Goal: Register for event/course

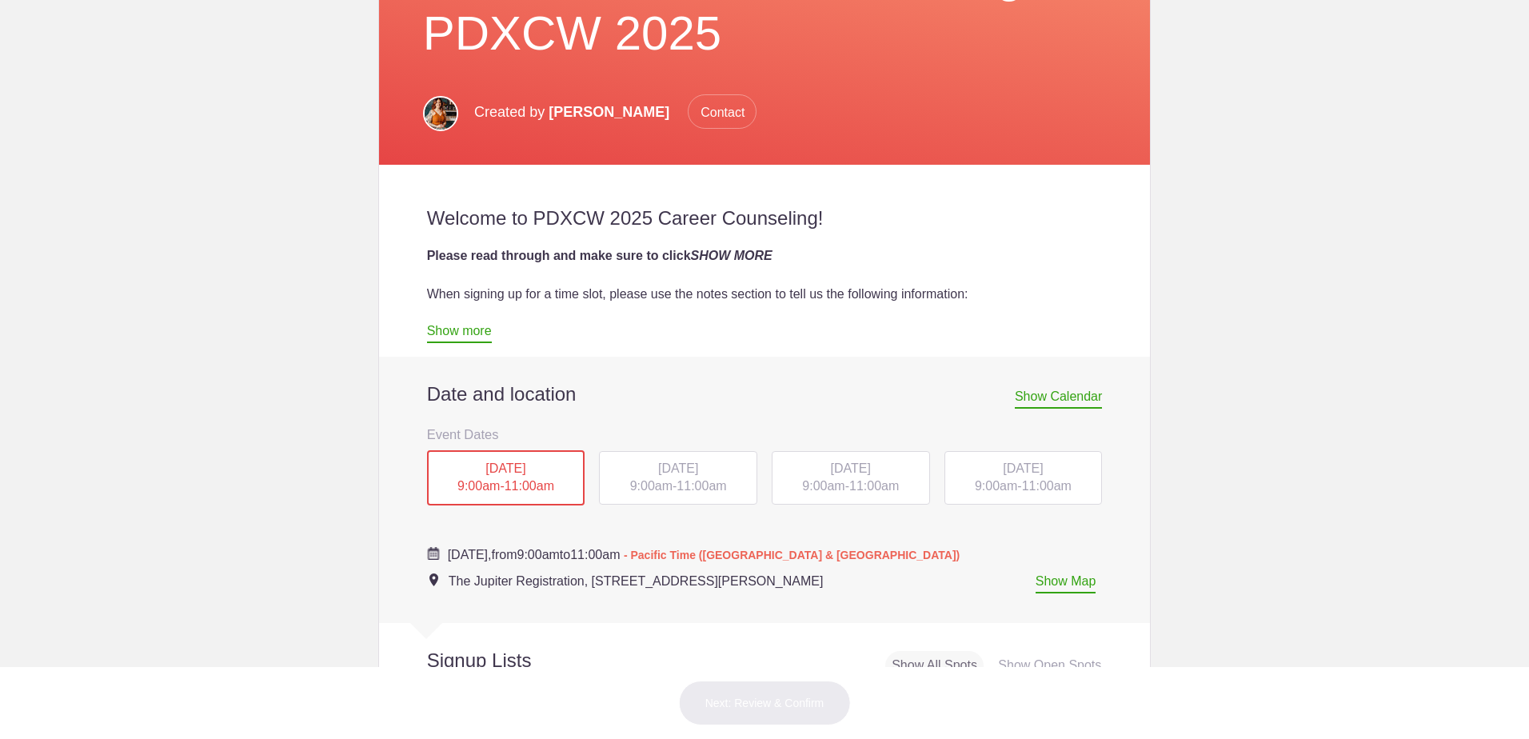
scroll to position [560, 0]
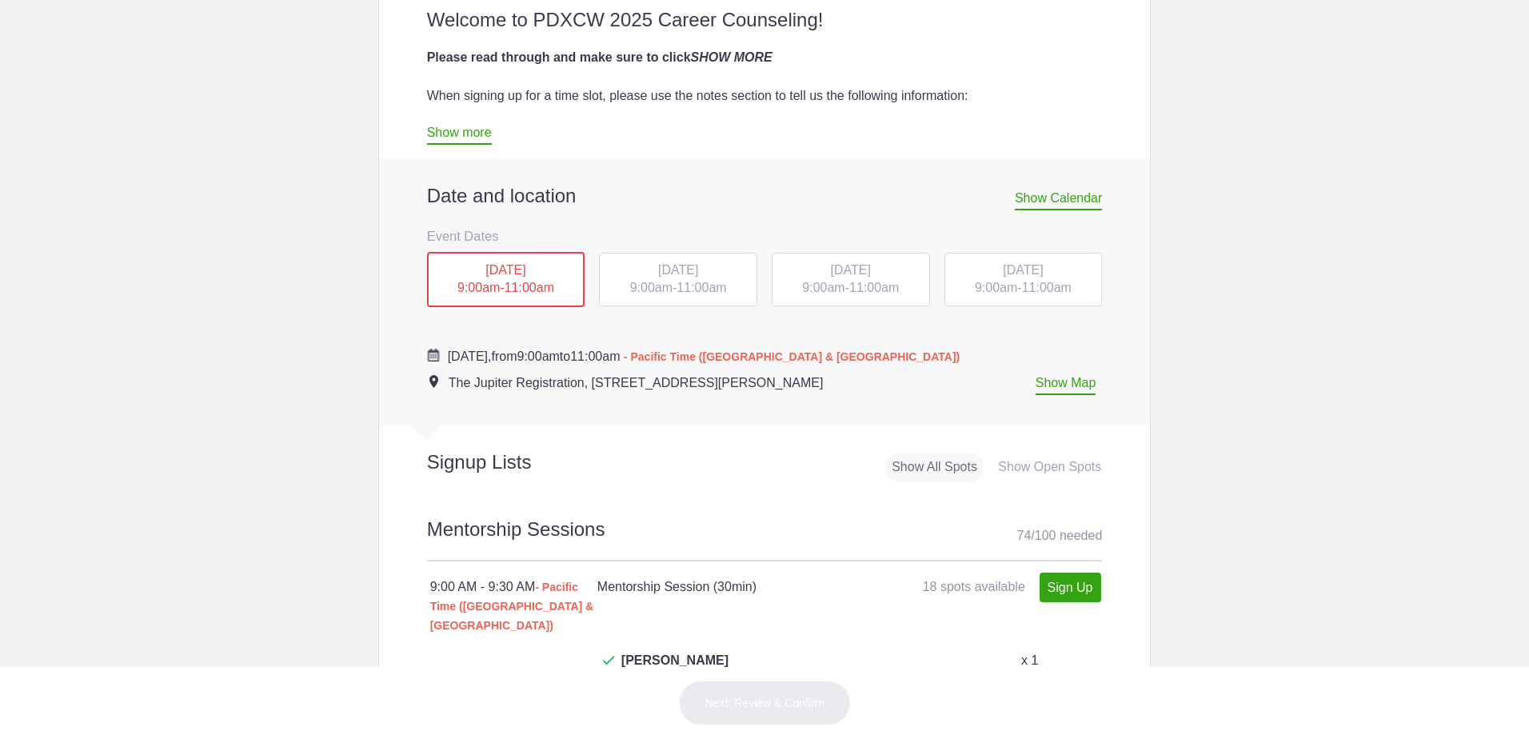
click at [1055, 463] on div "Show Open Spots" at bounding box center [1050, 468] width 116 height 30
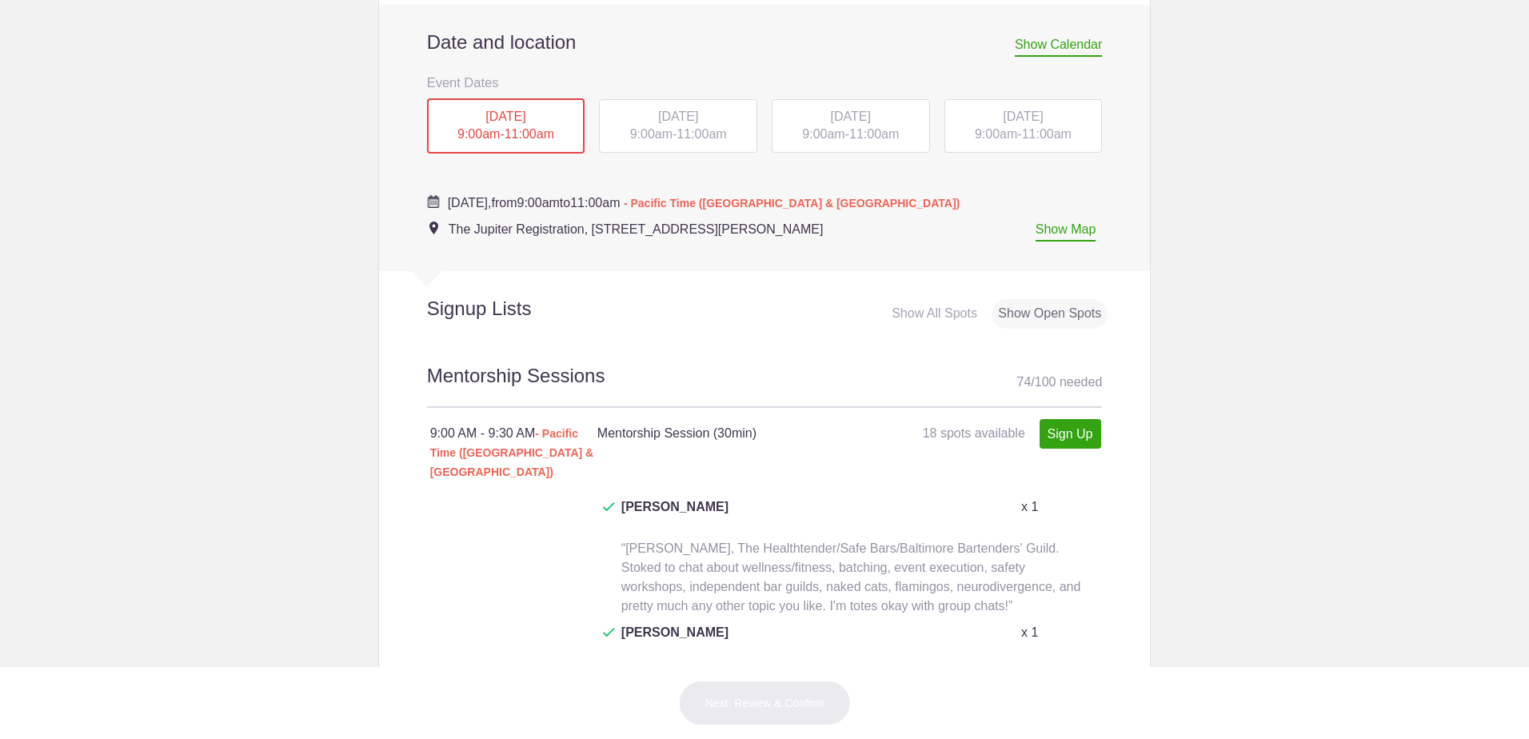
scroll to position [720, 0]
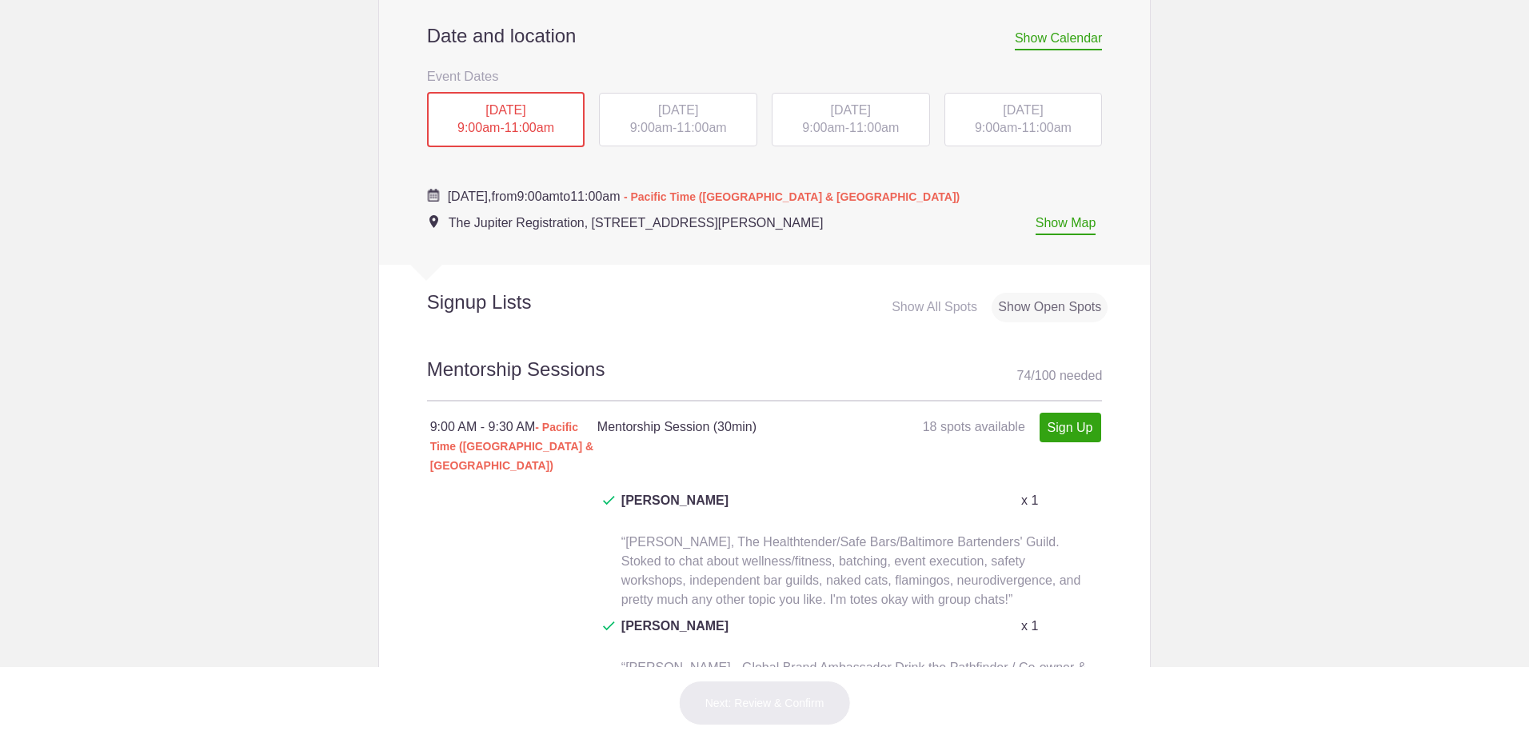
click at [660, 117] on div "[DATE] 9:00am - 11:00am" at bounding box center [678, 120] width 158 height 54
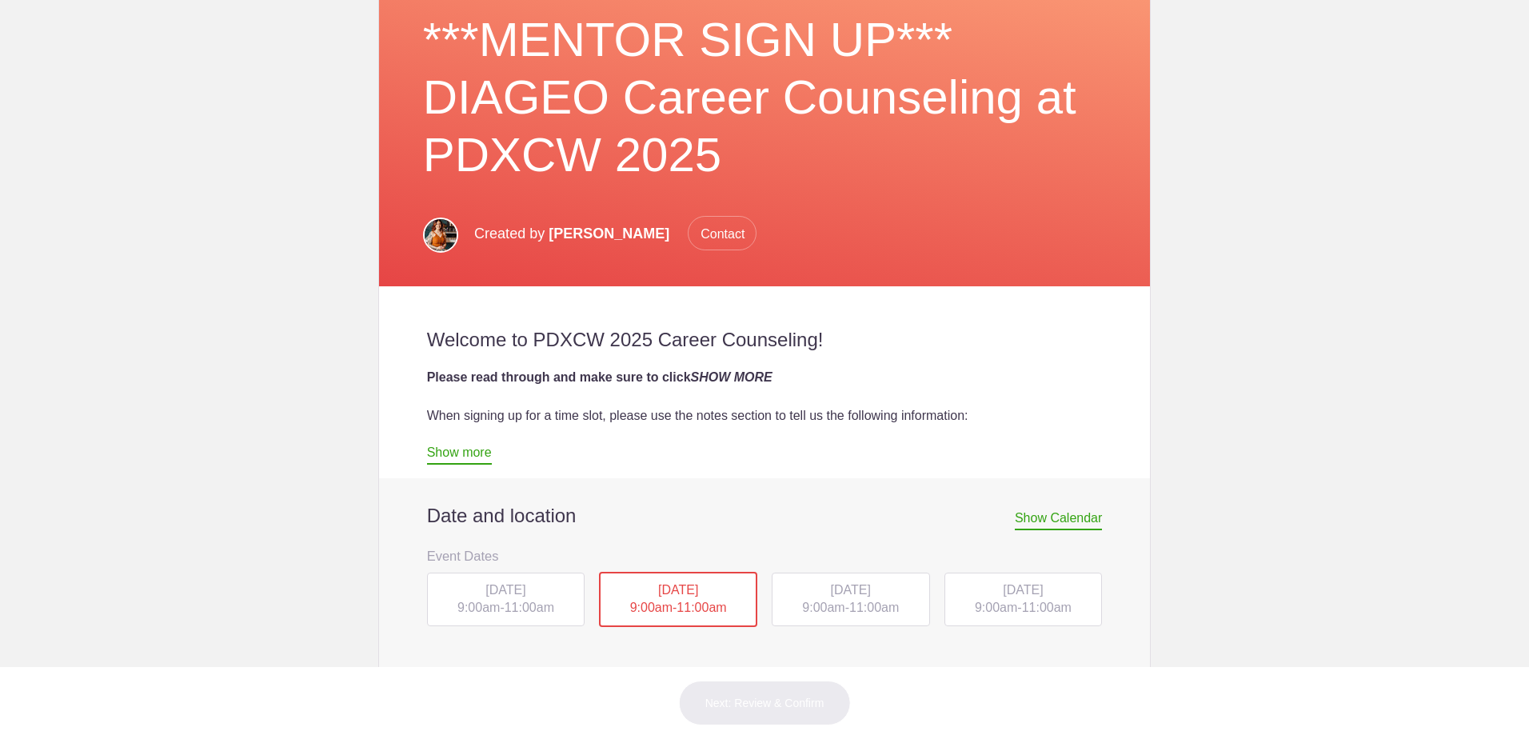
scroll to position [560, 0]
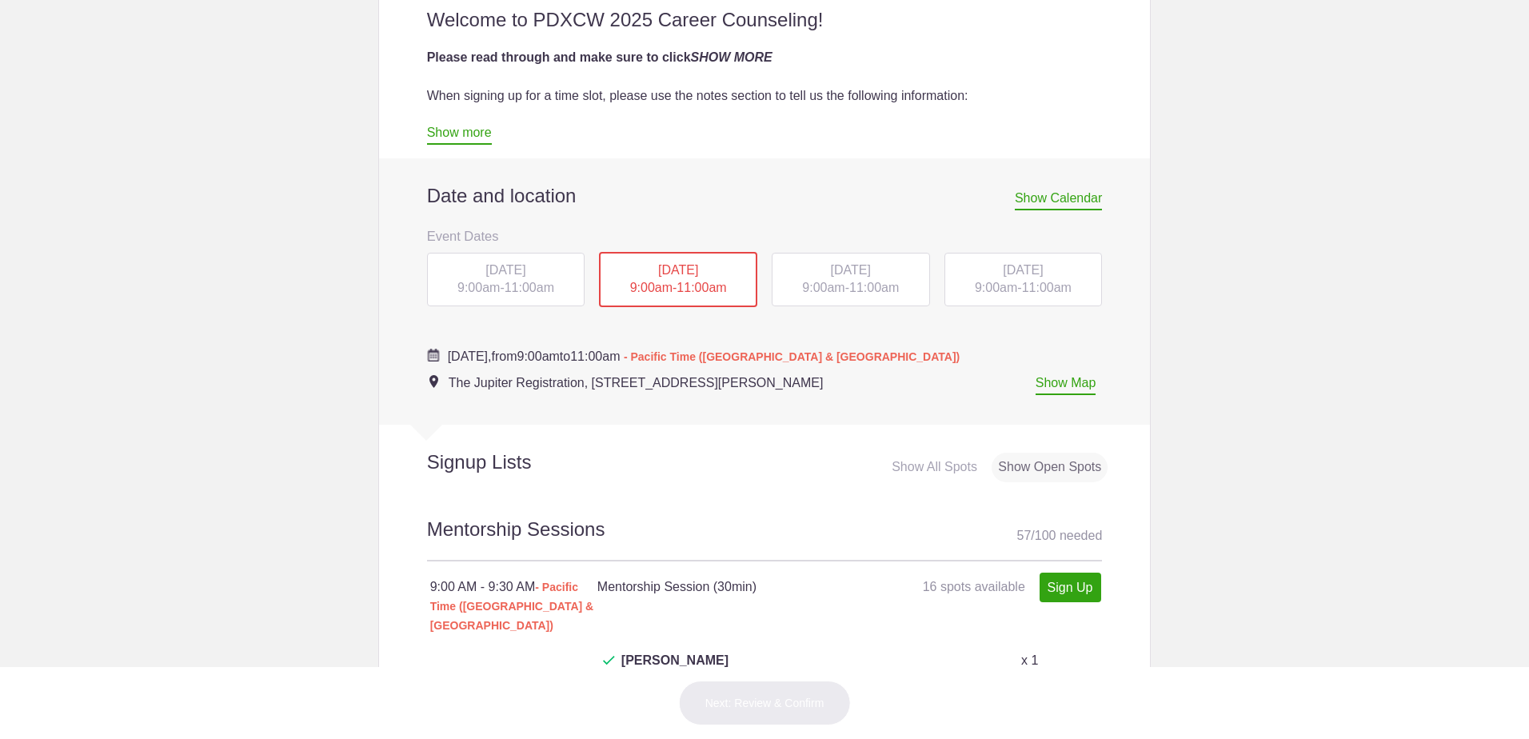
click at [848, 267] on span "[DATE]" at bounding box center [851, 270] width 40 height 14
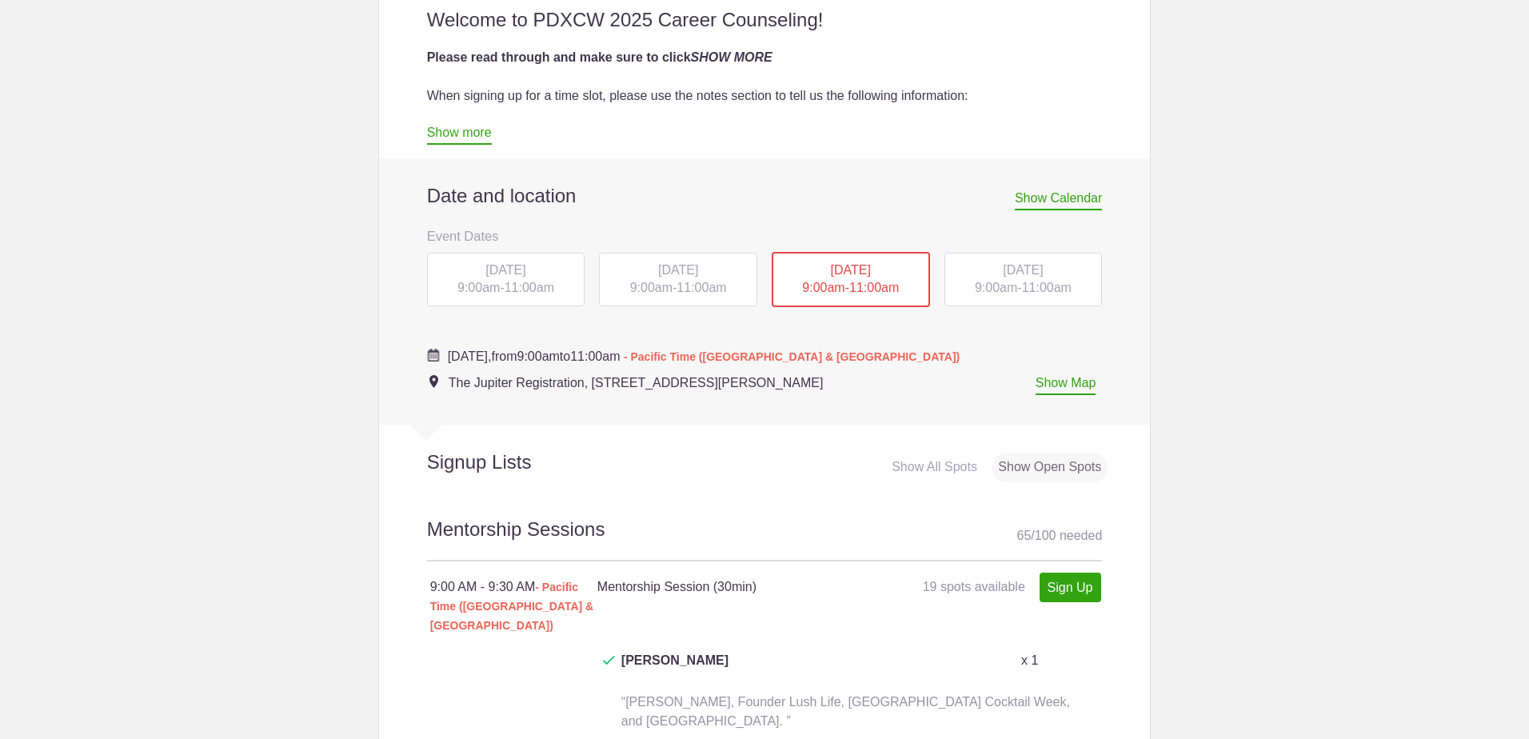
click at [1003, 266] on span "[DATE]" at bounding box center [1023, 270] width 40 height 14
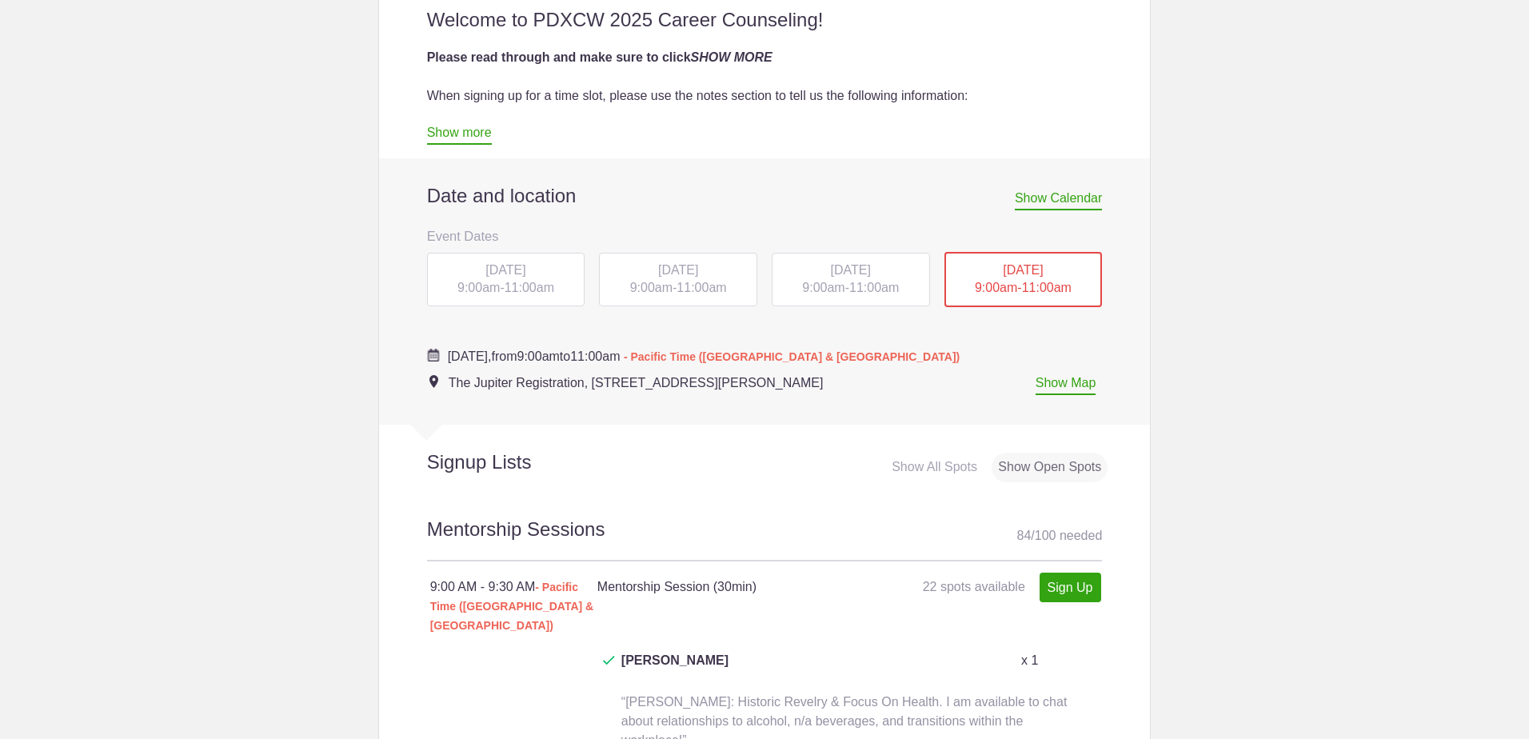
click at [841, 270] on span "[DATE]" at bounding box center [851, 270] width 40 height 14
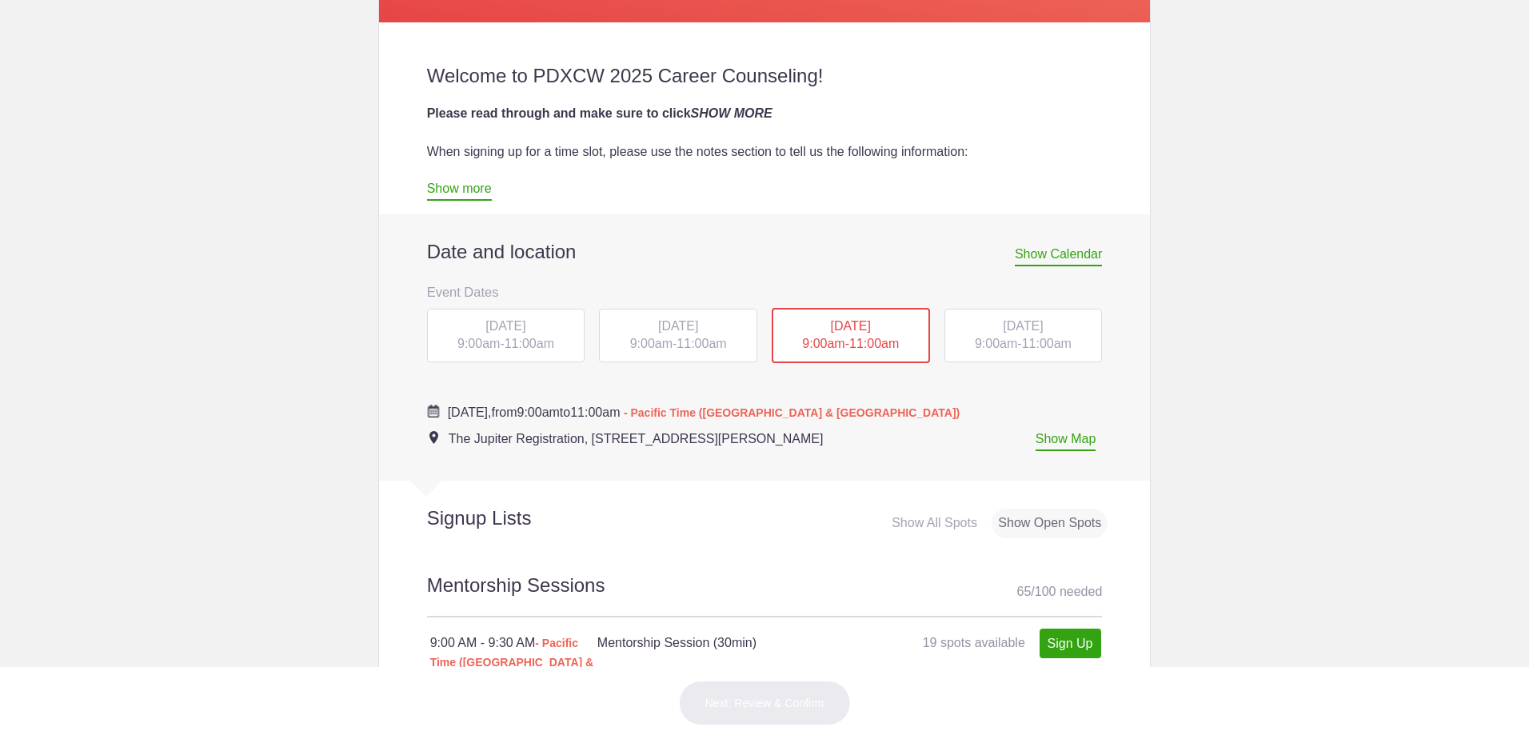
scroll to position [480, 0]
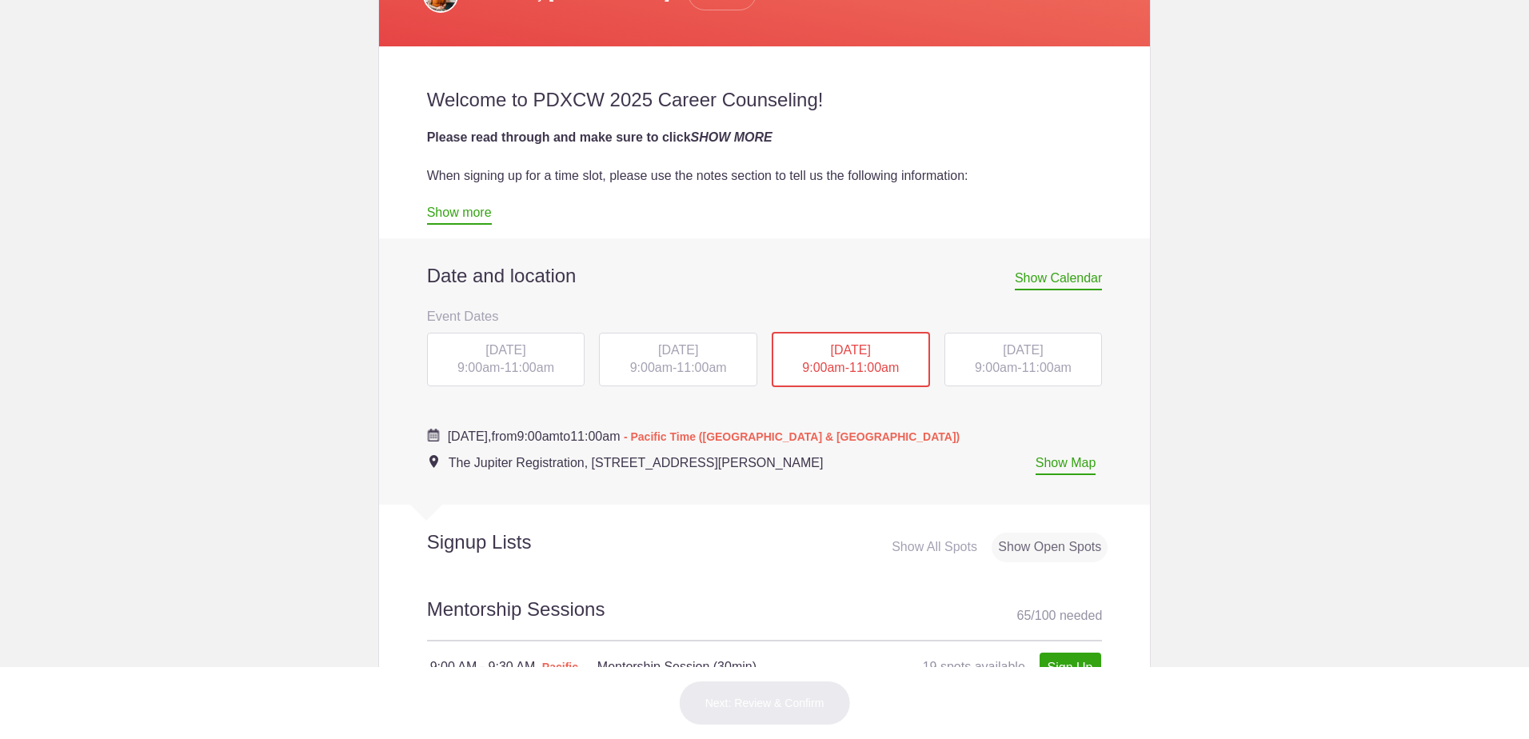
click at [638, 361] on div "[DATE] 9:00am - 11:00am" at bounding box center [678, 360] width 158 height 54
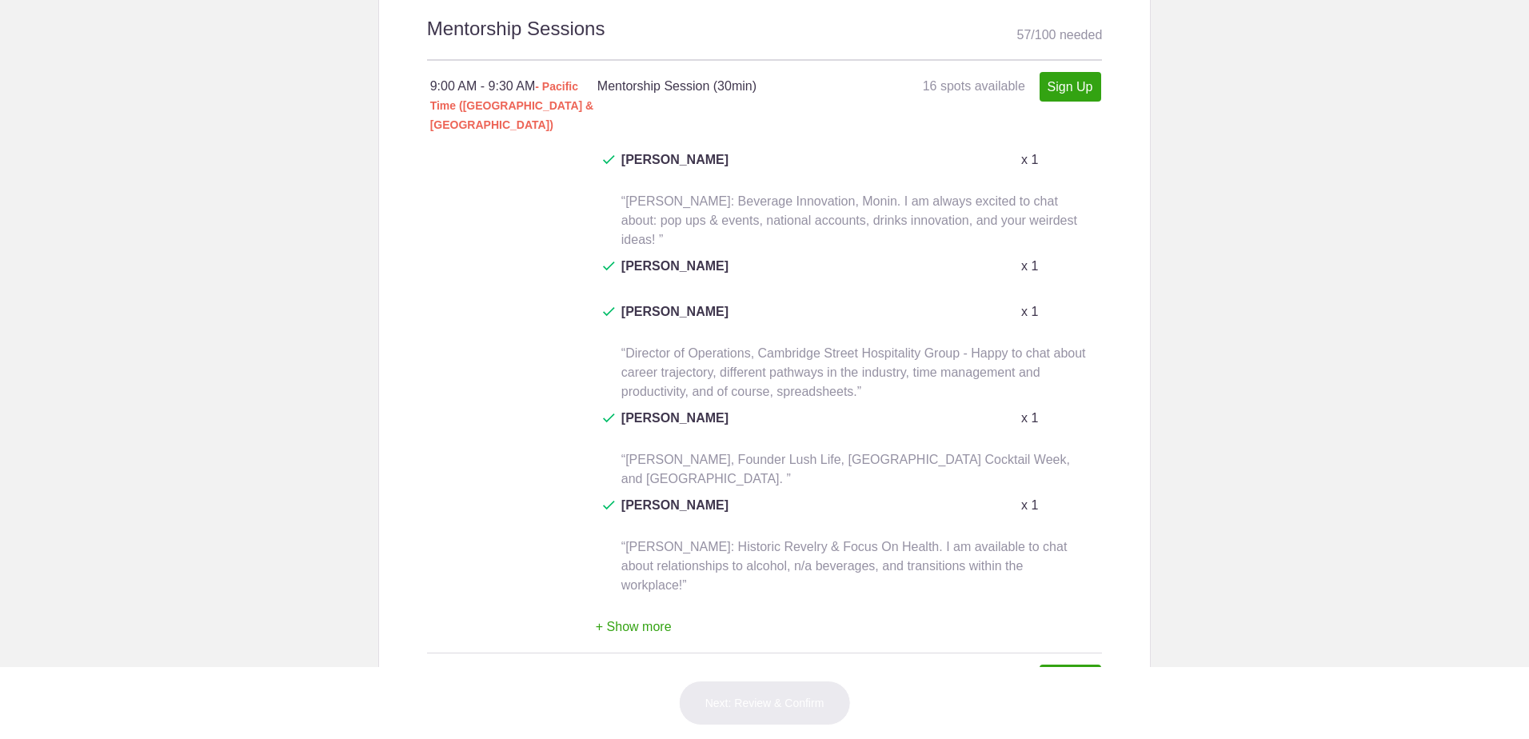
scroll to position [1120, 0]
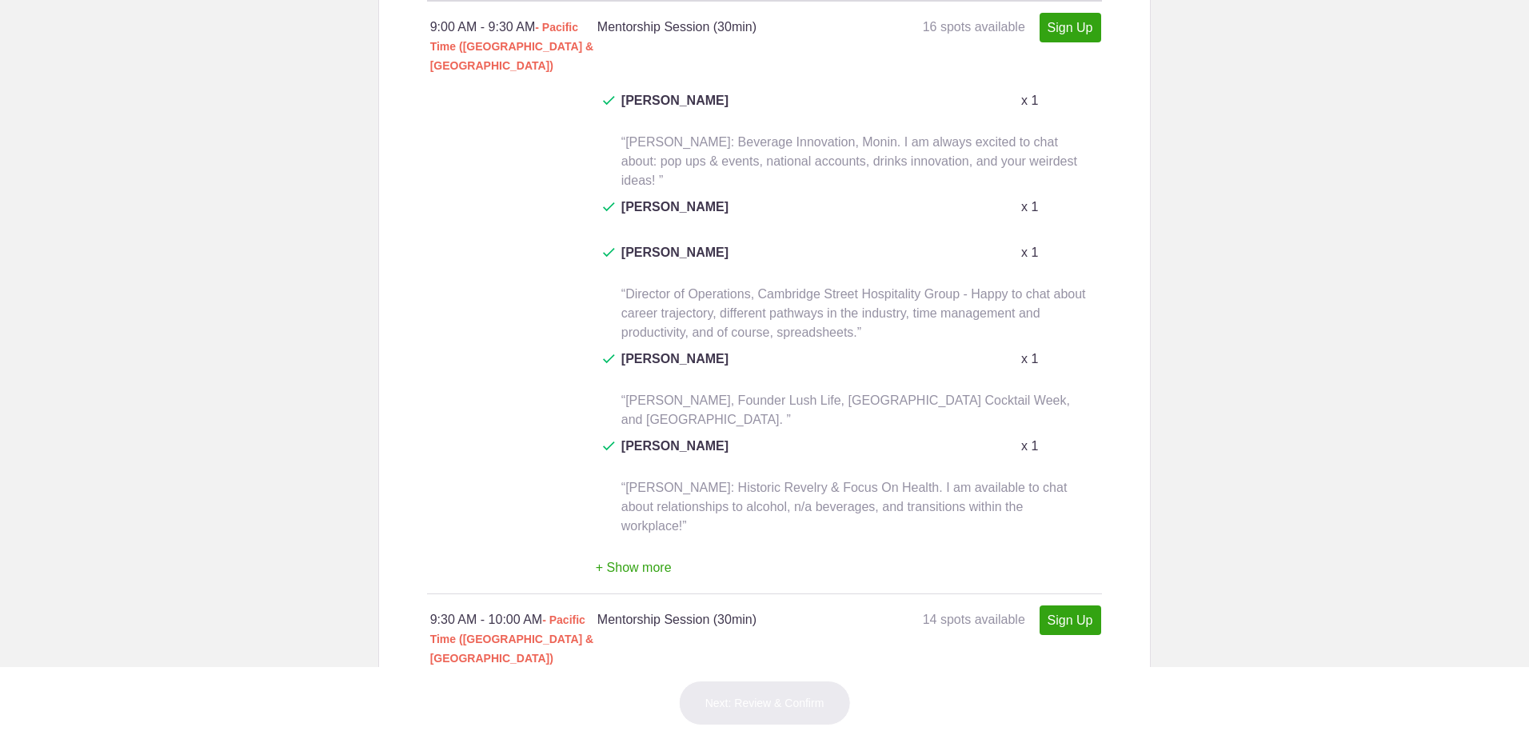
click at [621, 543] on button "+ Show more" at bounding box center [634, 568] width 76 height 50
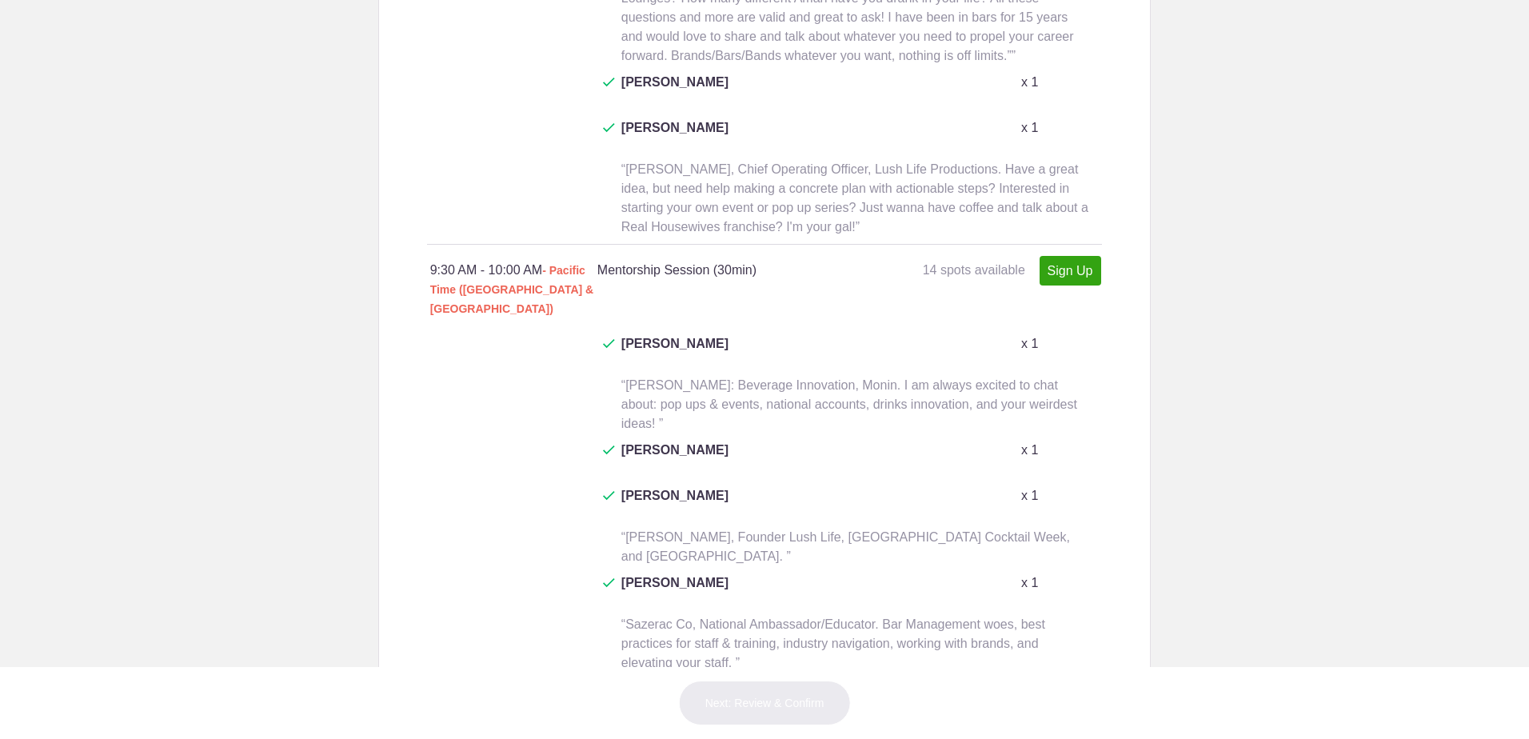
scroll to position [1920, 0]
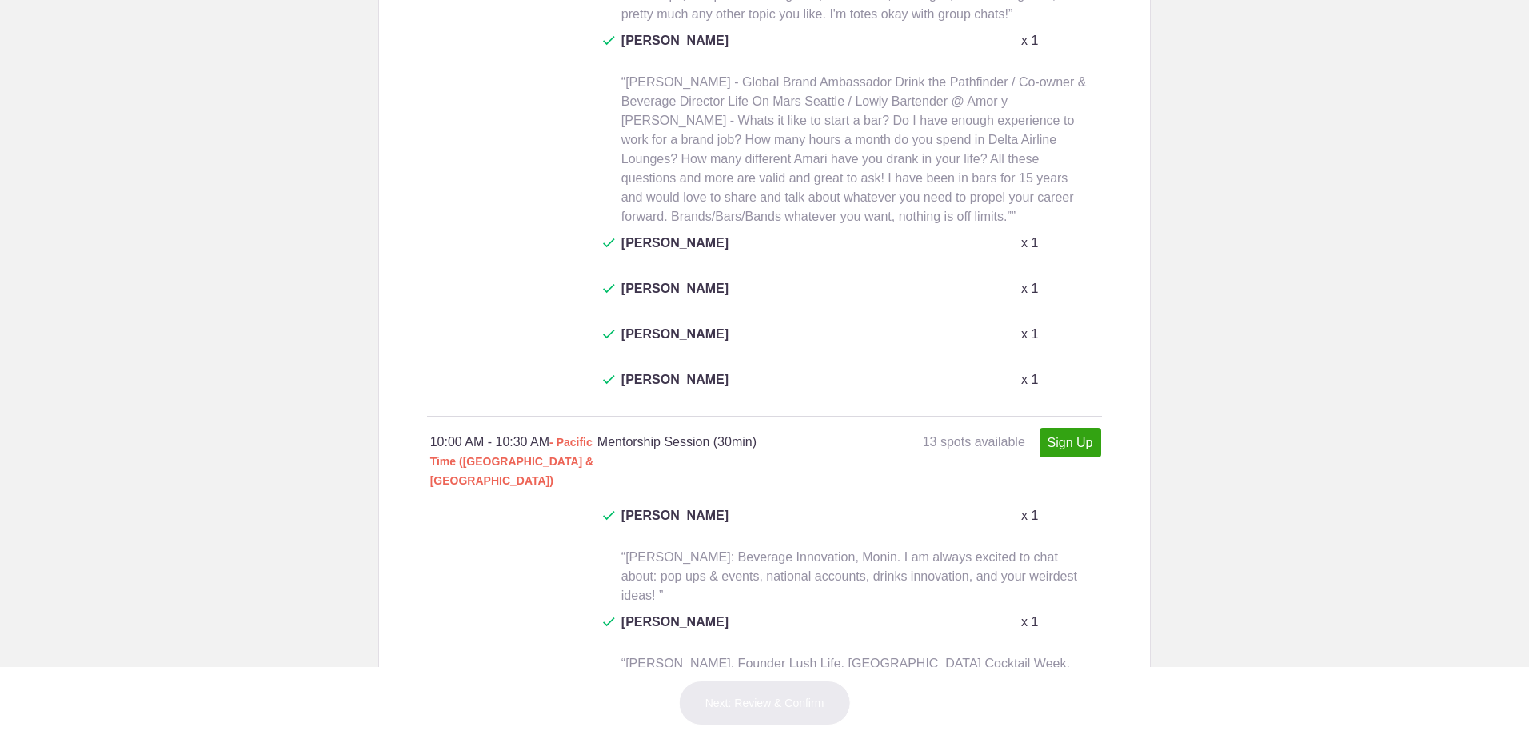
scroll to position [2879, 0]
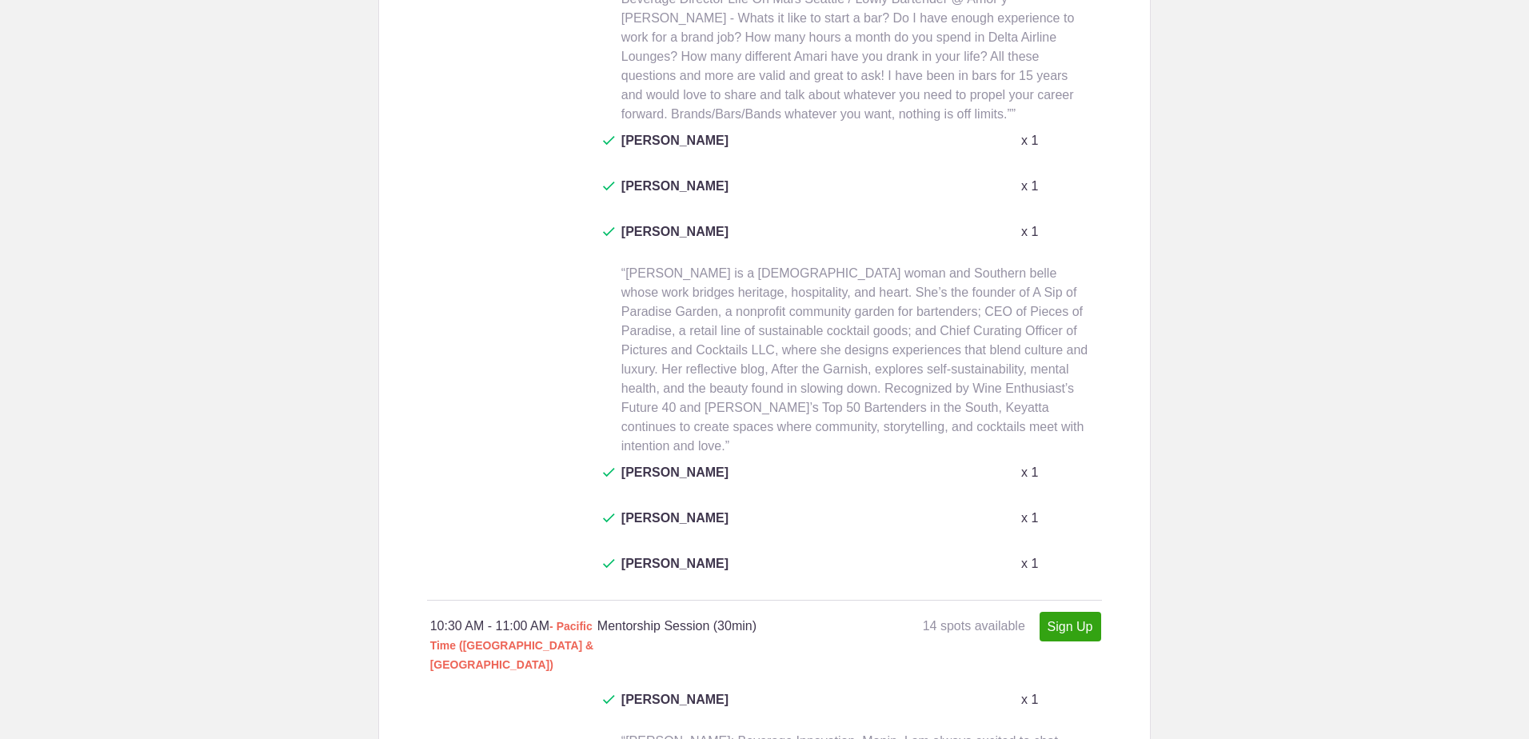
scroll to position [3919, 0]
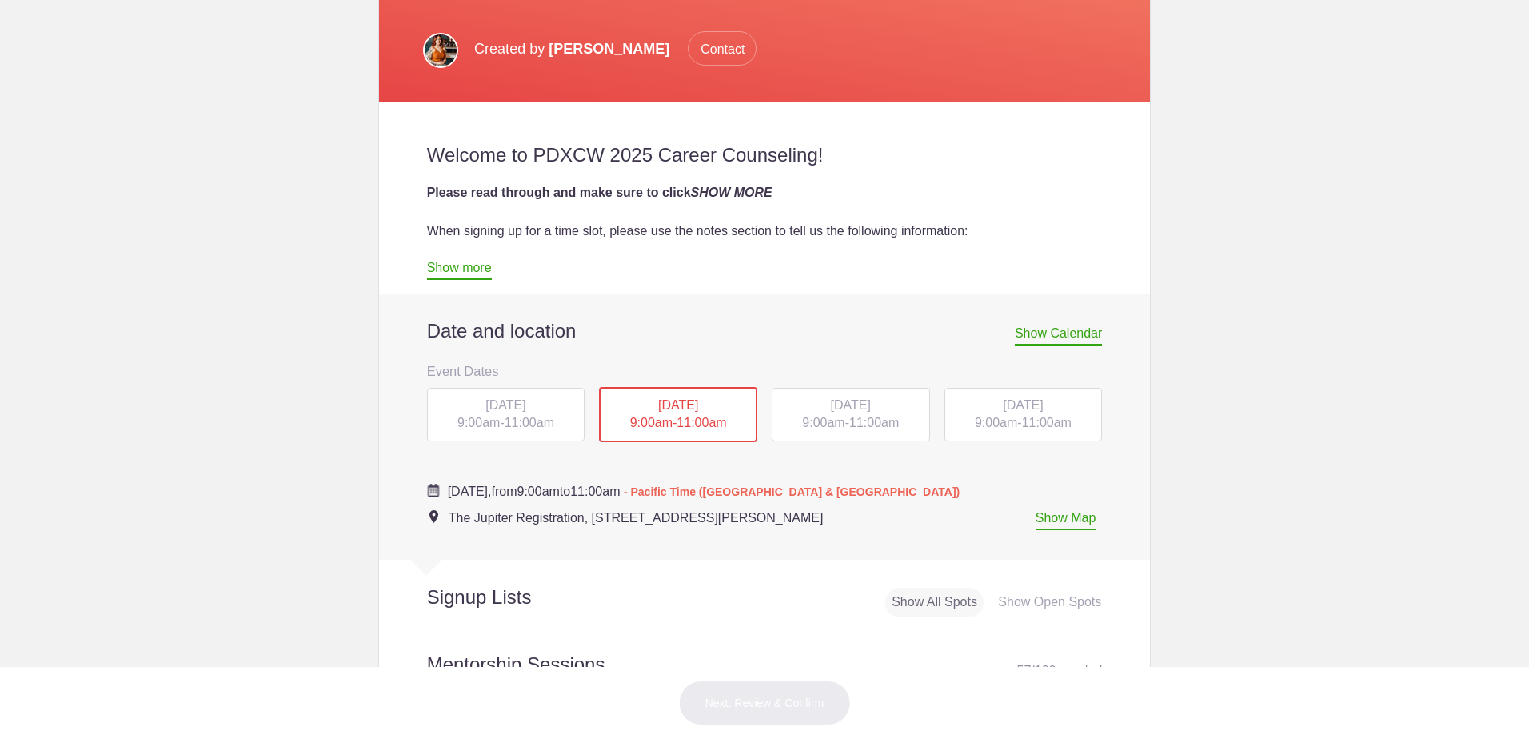
scroll to position [560, 0]
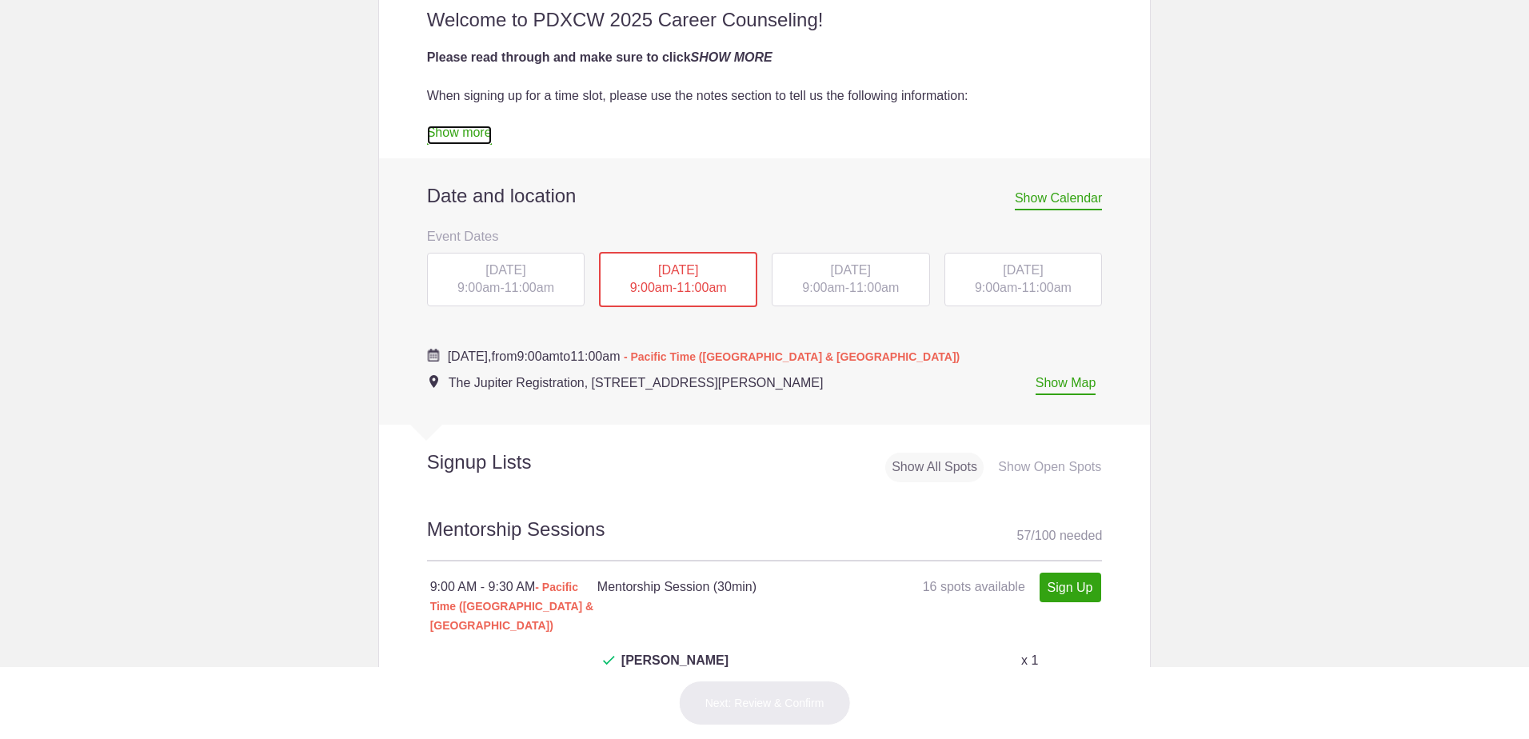
click at [464, 135] on link "Show more" at bounding box center [459, 135] width 65 height 19
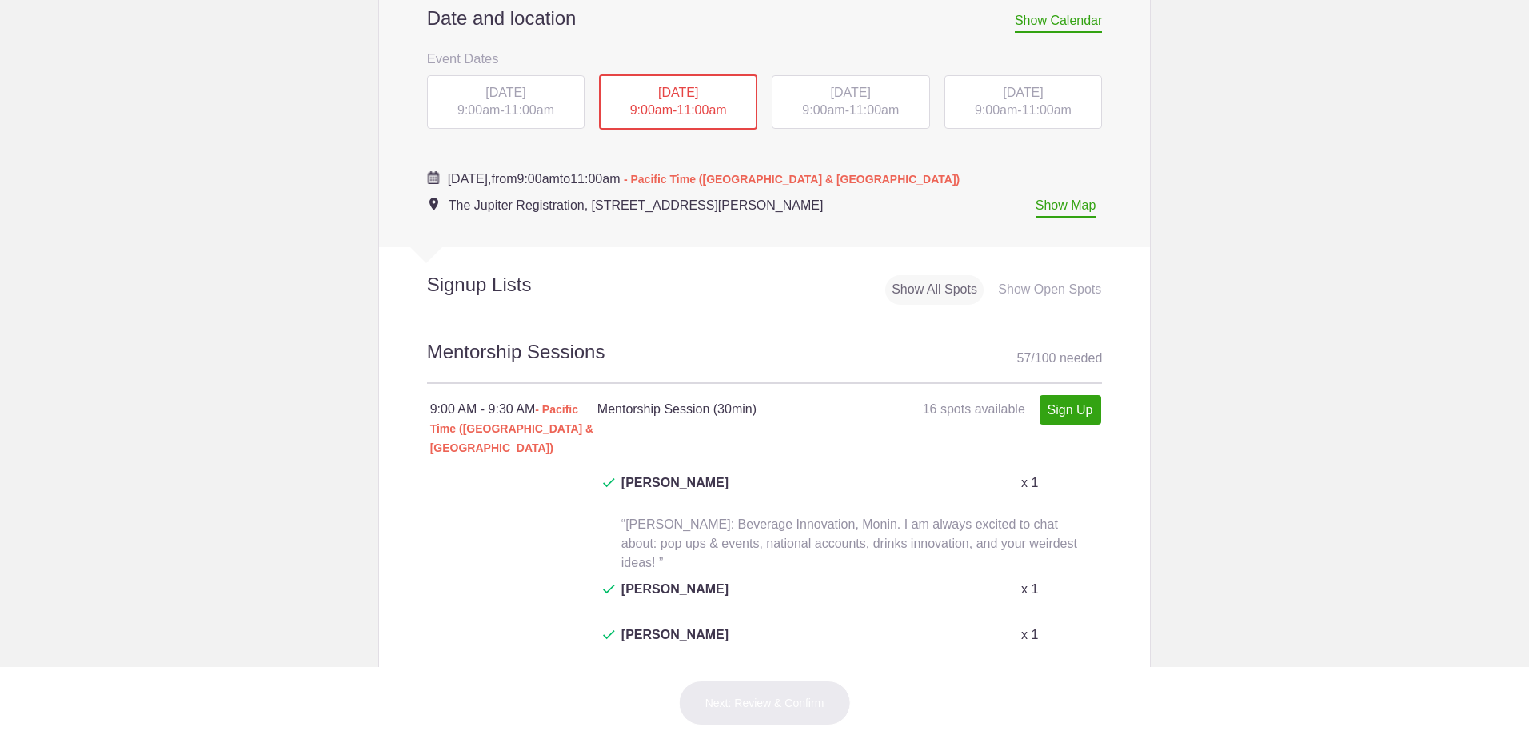
scroll to position [1360, 0]
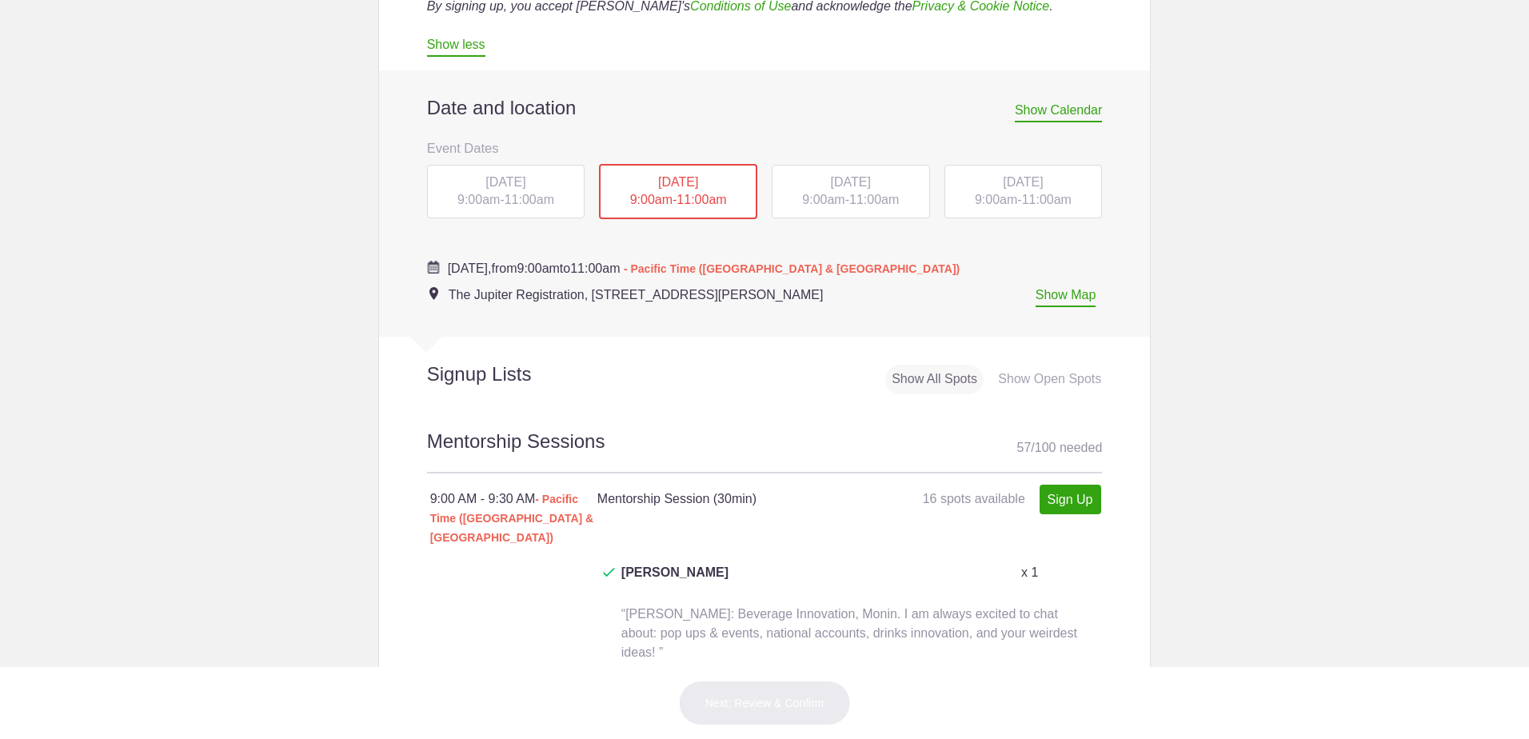
click at [525, 178] on span "[DATE]" at bounding box center [506, 182] width 40 height 14
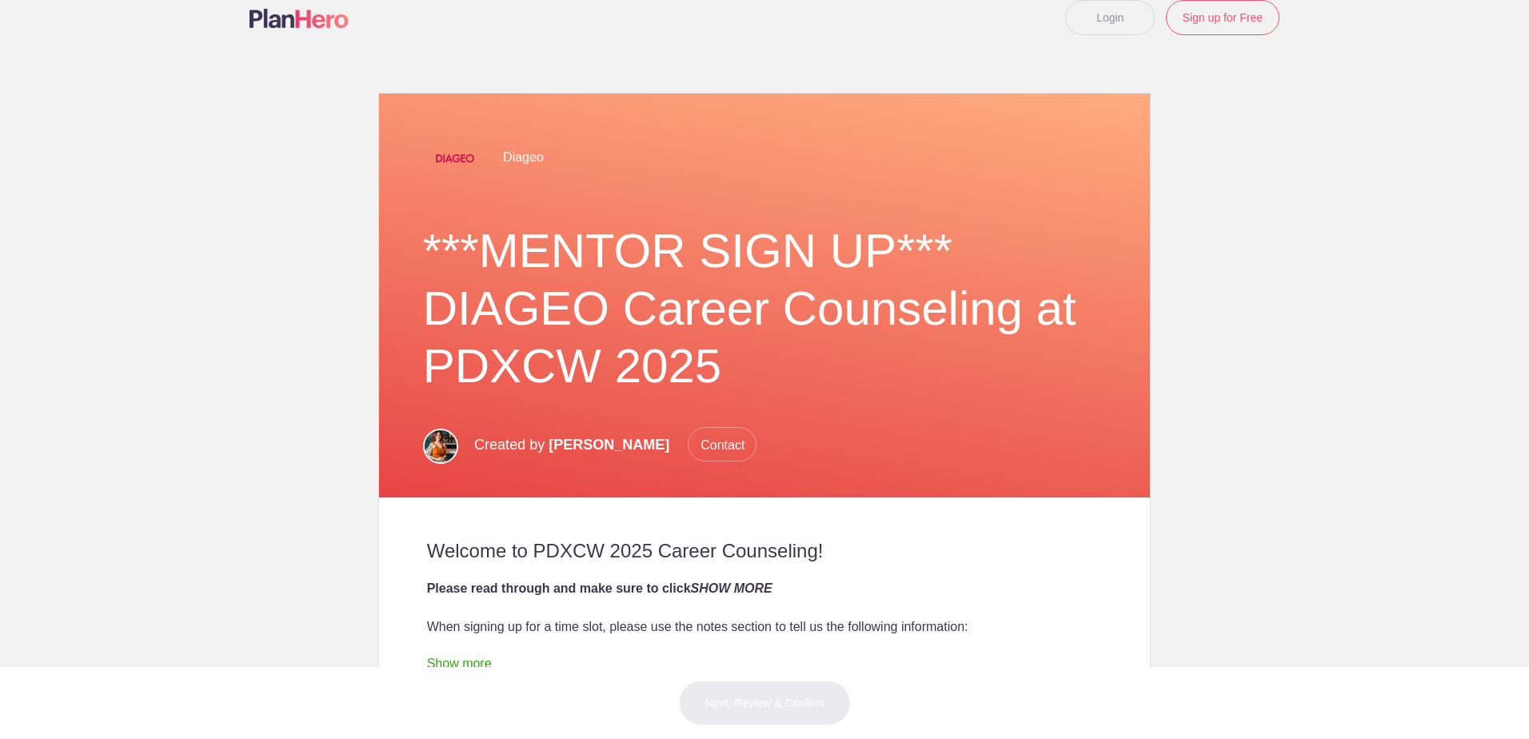
scroll to position [0, 0]
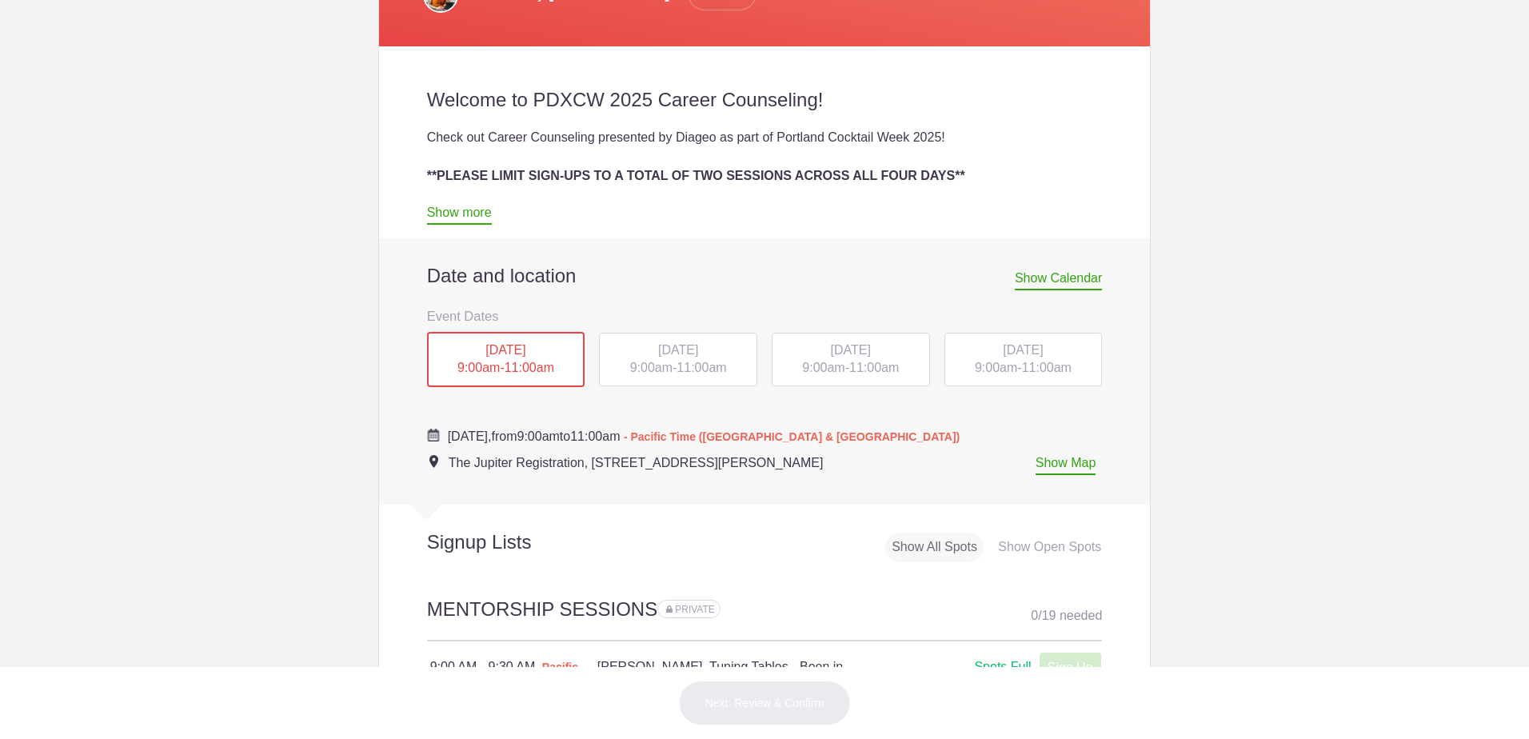
scroll to position [560, 0]
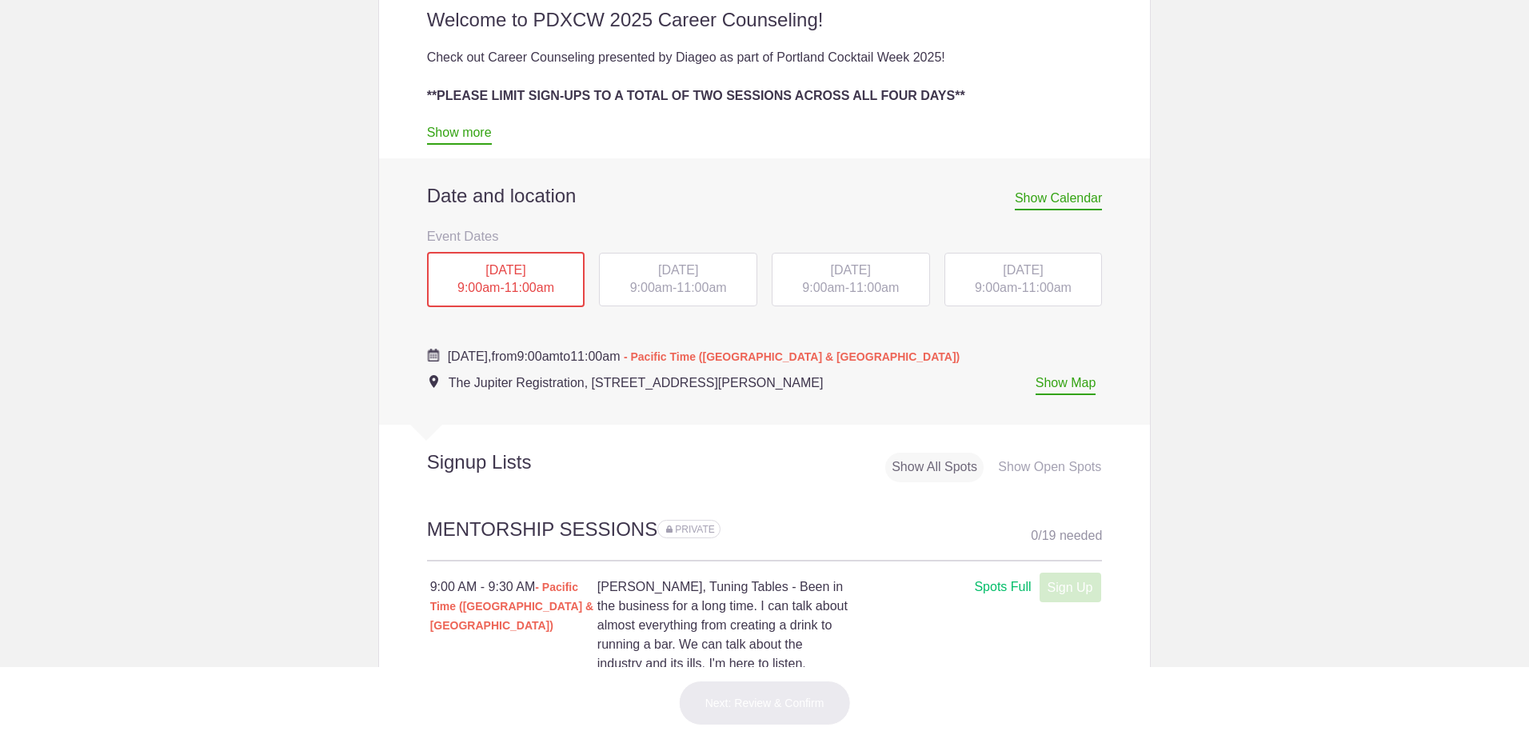
click at [658, 274] on span "[DATE]" at bounding box center [678, 270] width 40 height 14
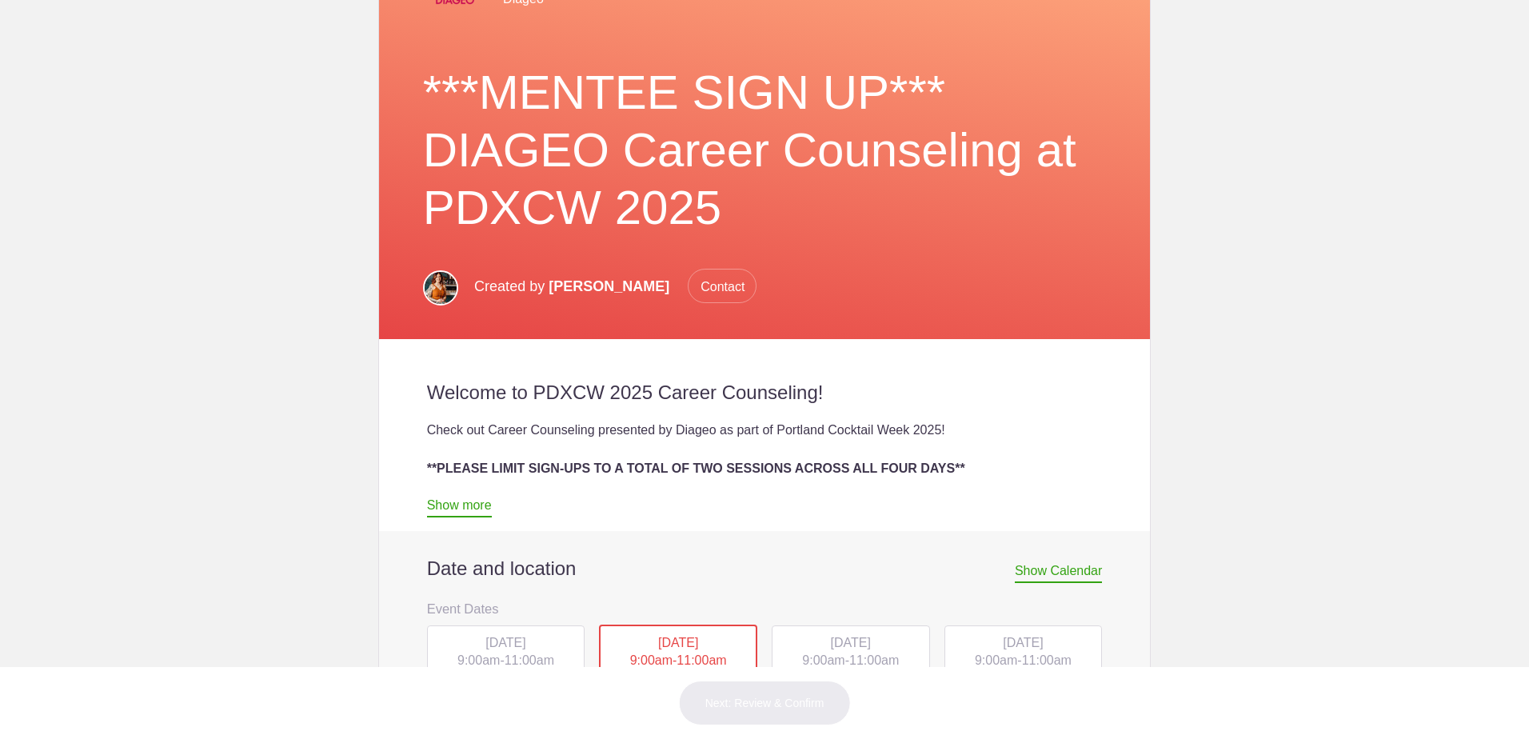
scroll to position [593, 0]
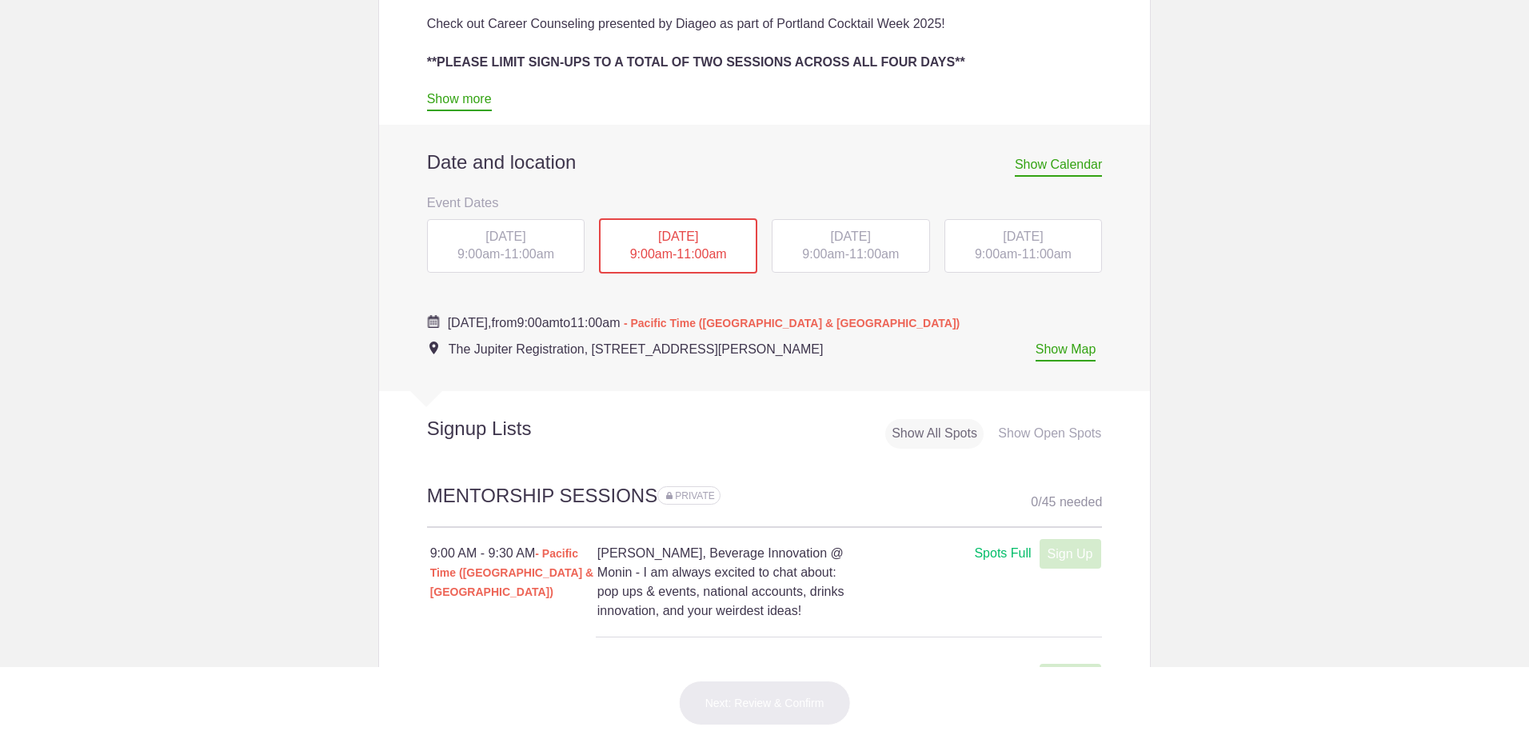
click at [1030, 429] on div "Show Open Spots" at bounding box center [1050, 434] width 116 height 30
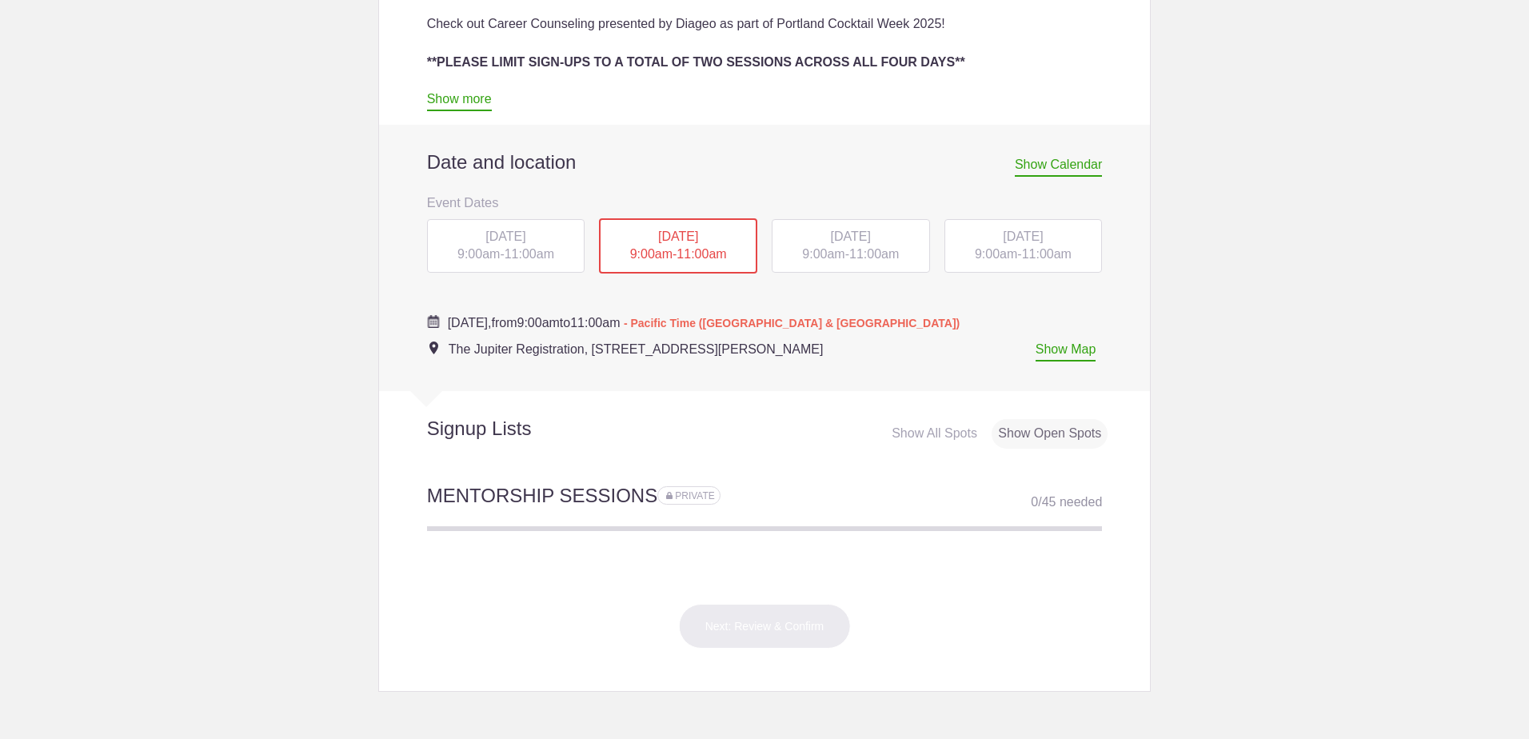
click at [477, 245] on div "[DATE] 9:00am - 11:00am" at bounding box center [506, 246] width 158 height 54
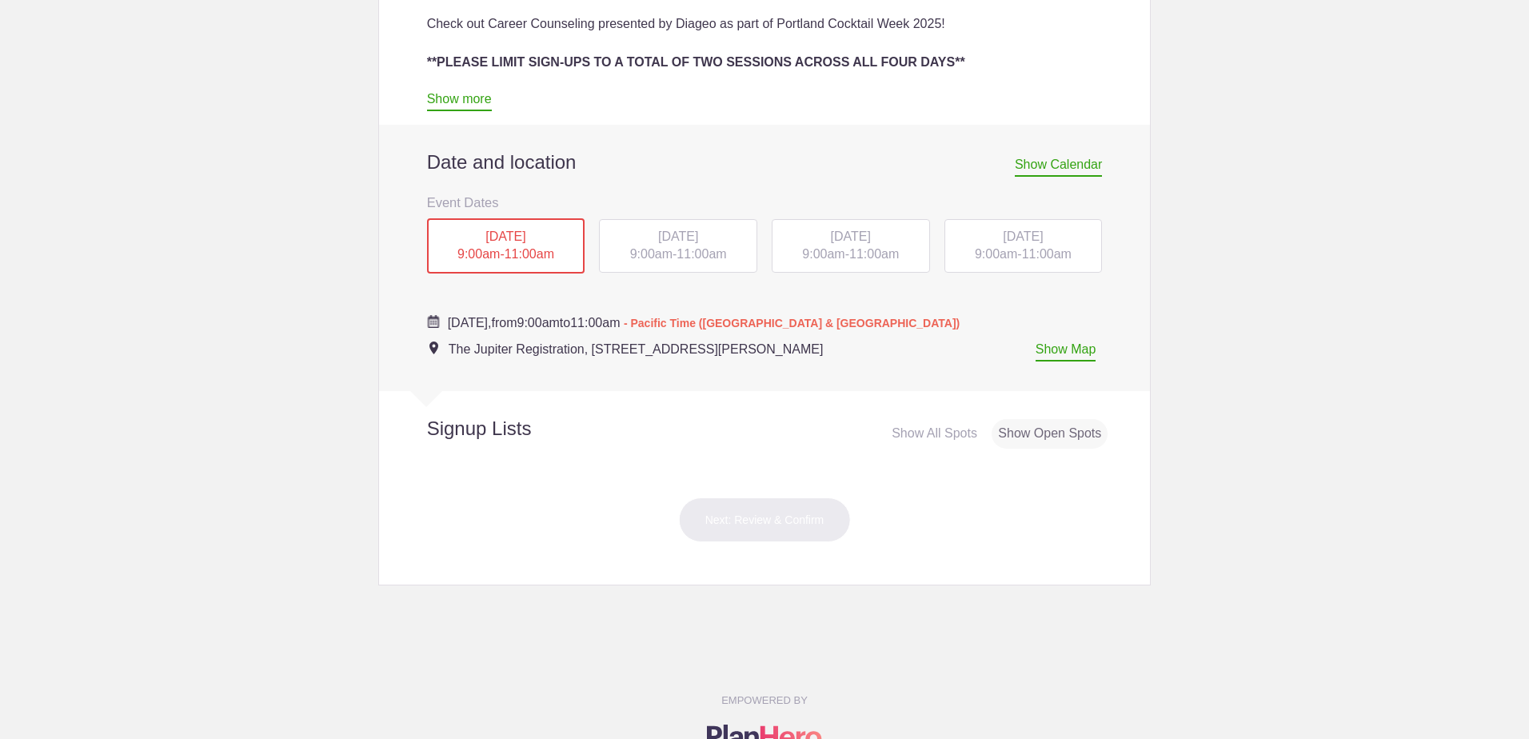
click at [832, 250] on span "9:00am" at bounding box center [823, 254] width 42 height 14
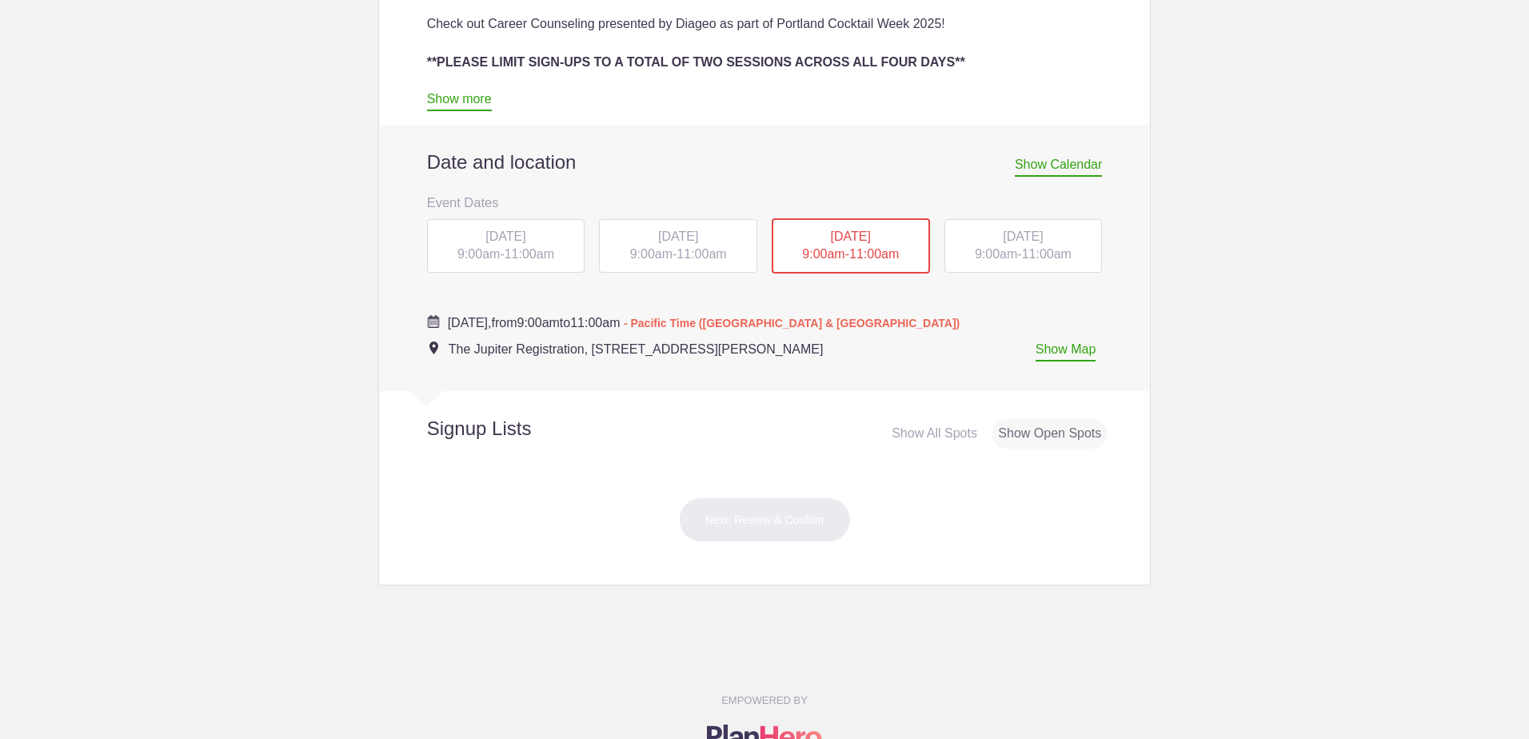
click at [1013, 252] on div "[DATE] 9:00am - 11:00am" at bounding box center [1024, 246] width 158 height 54
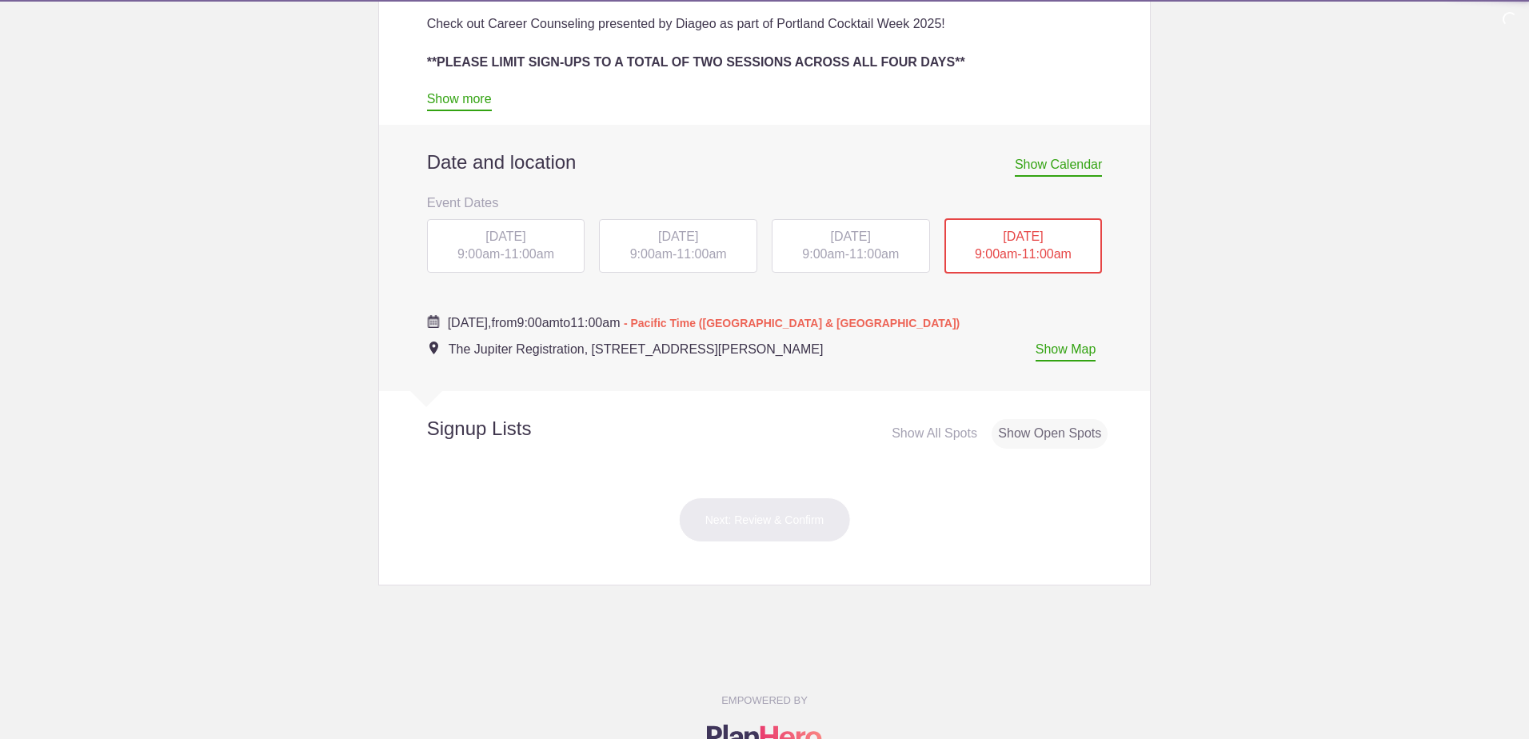
click at [665, 247] on div "[DATE] 9:00am - 11:00am" at bounding box center [678, 246] width 158 height 54
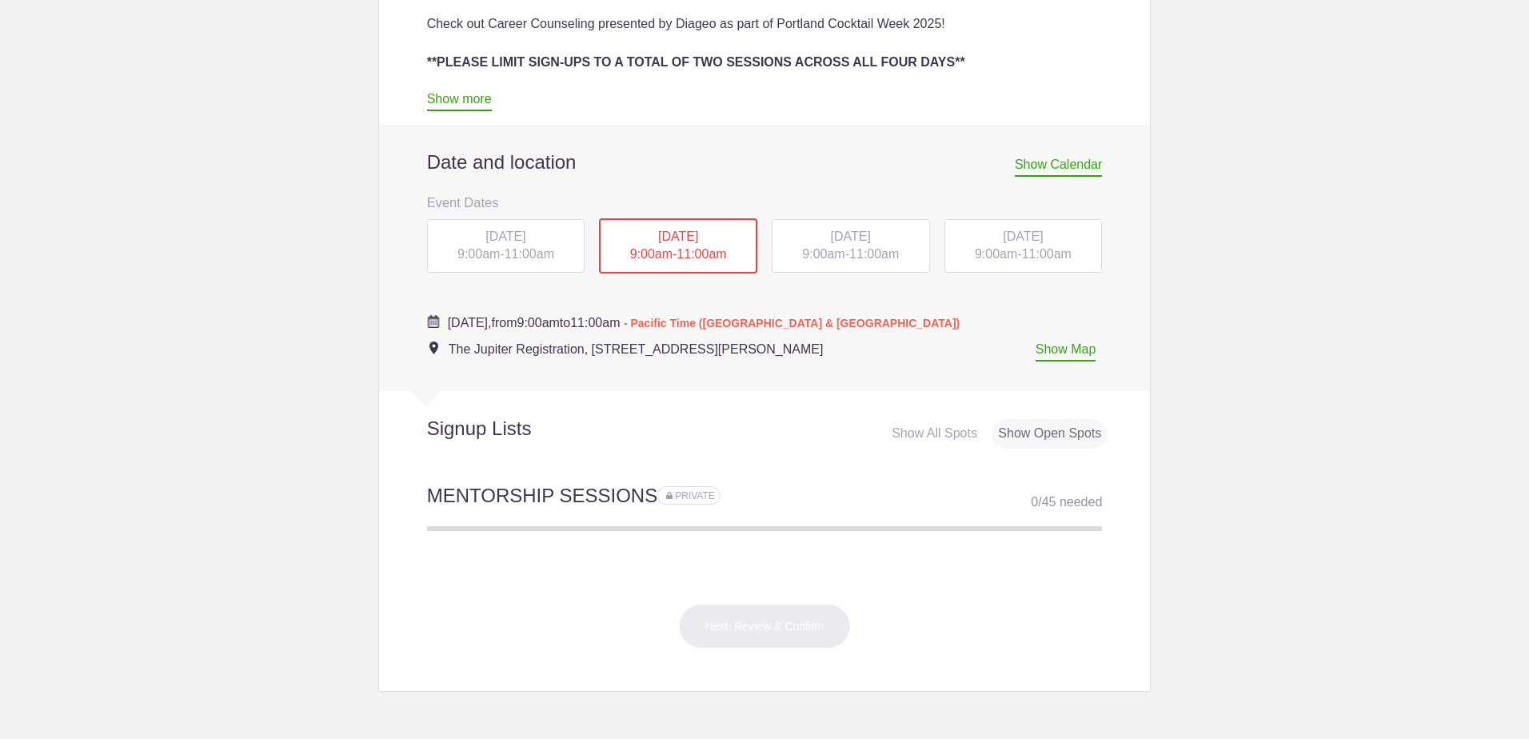
click at [523, 241] on span "[DATE]" at bounding box center [506, 237] width 40 height 14
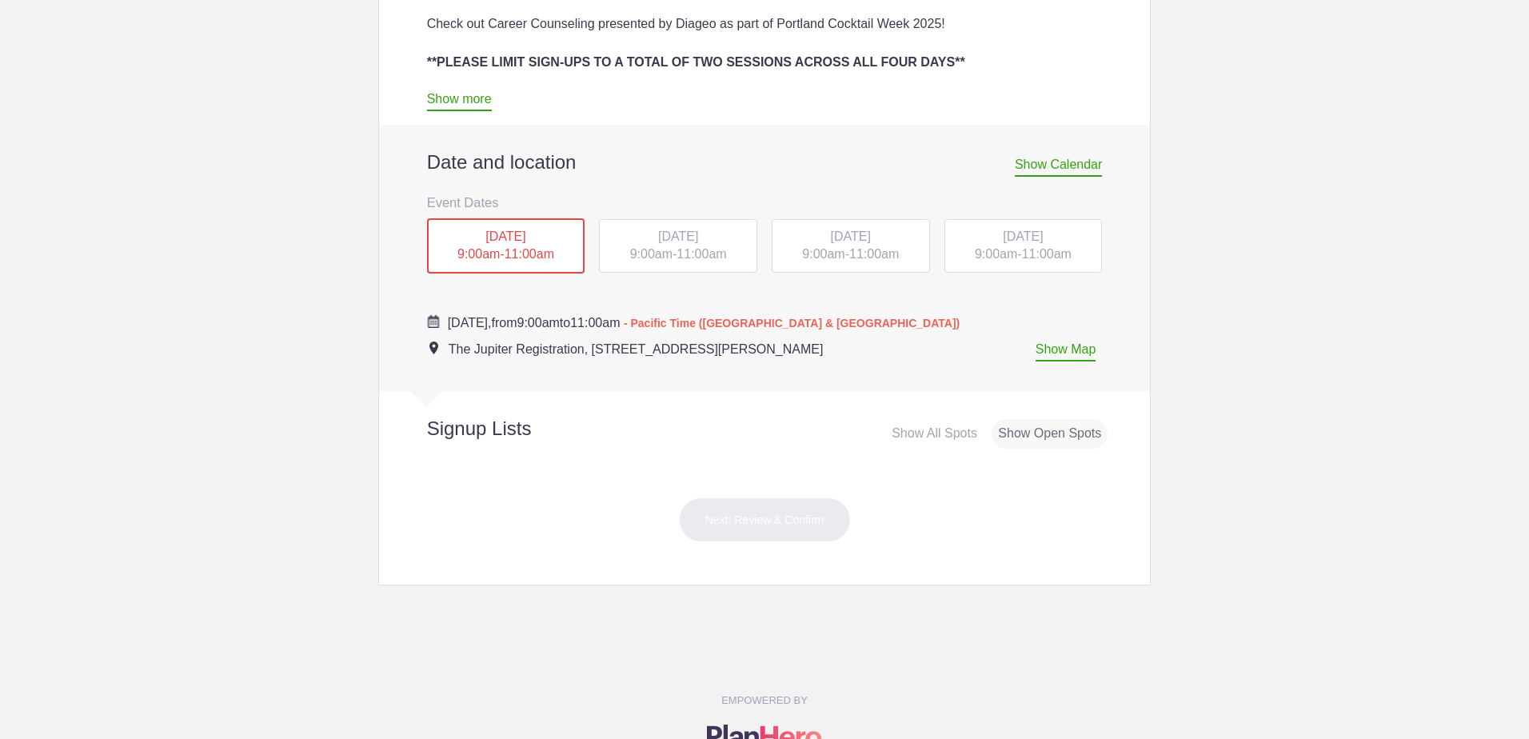
click at [944, 433] on div "Show All Spots" at bounding box center [934, 434] width 98 height 30
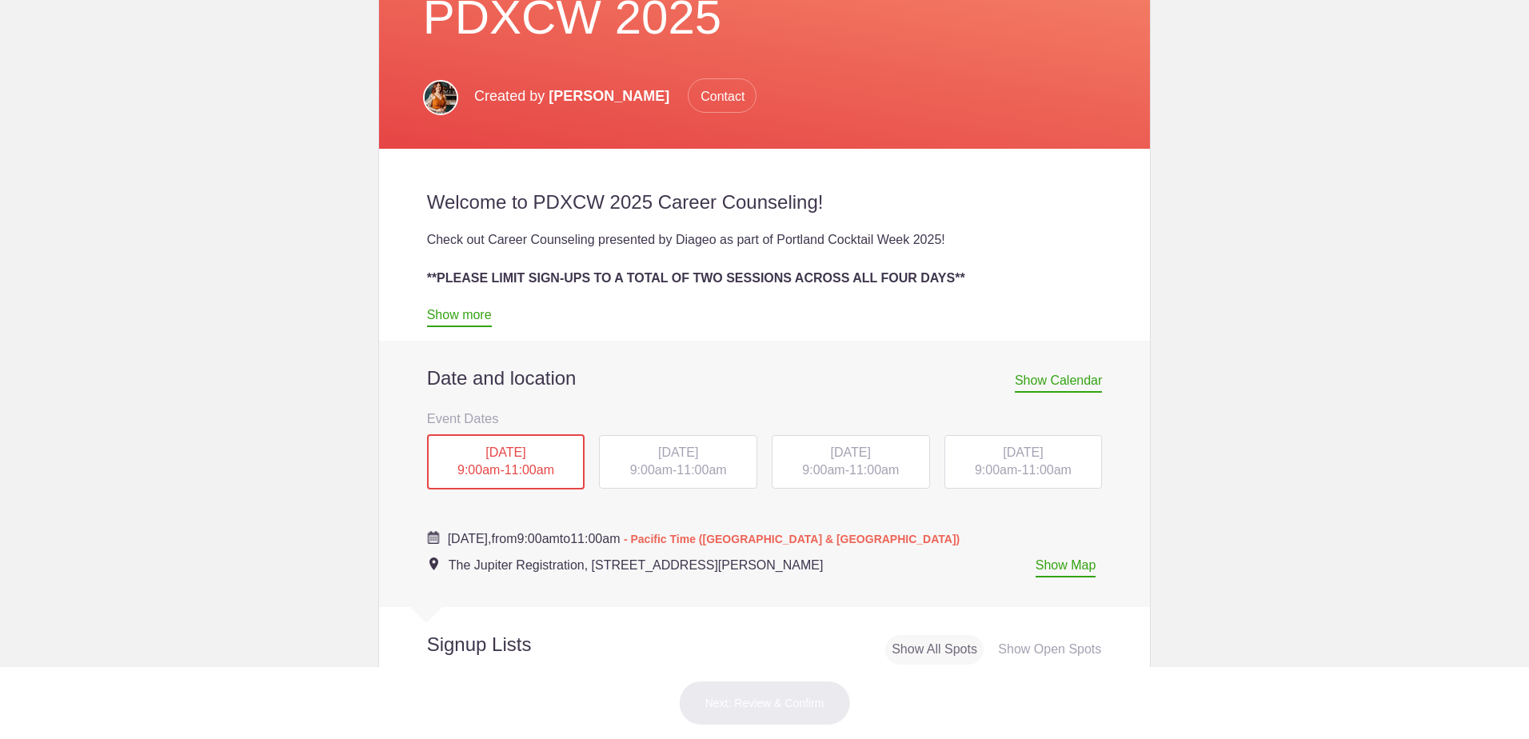
scroll to position [400, 0]
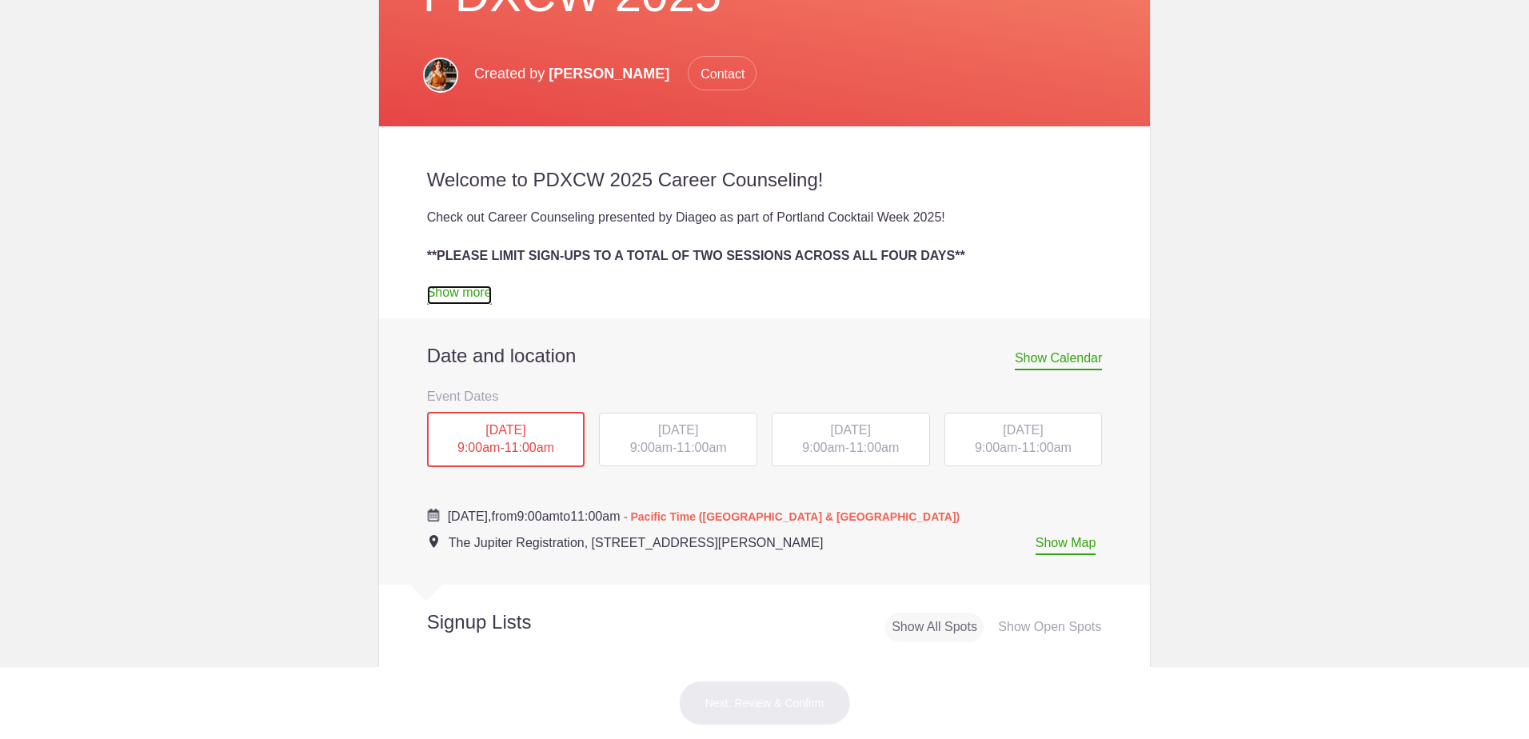
click at [461, 296] on link "Show more" at bounding box center [459, 295] width 65 height 19
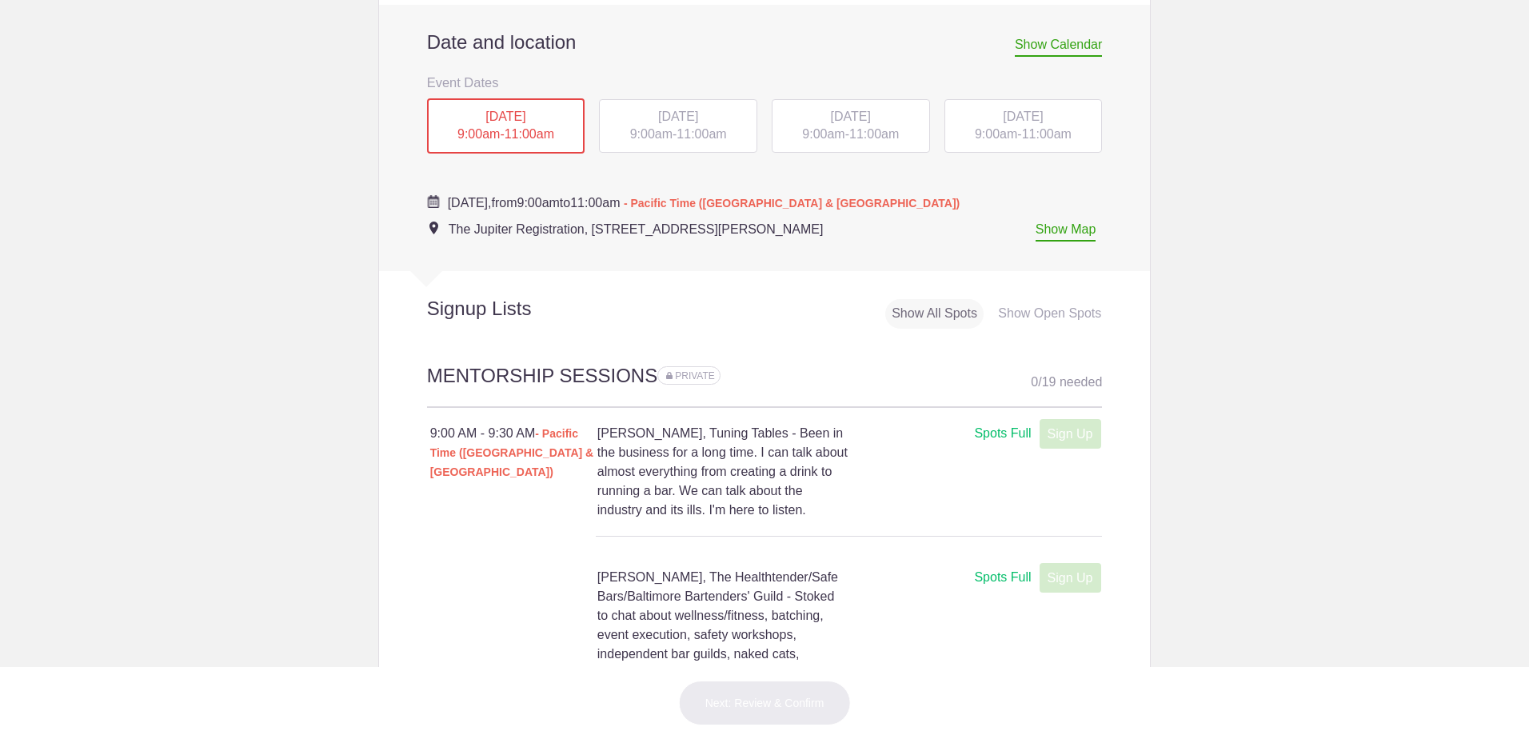
scroll to position [1760, 0]
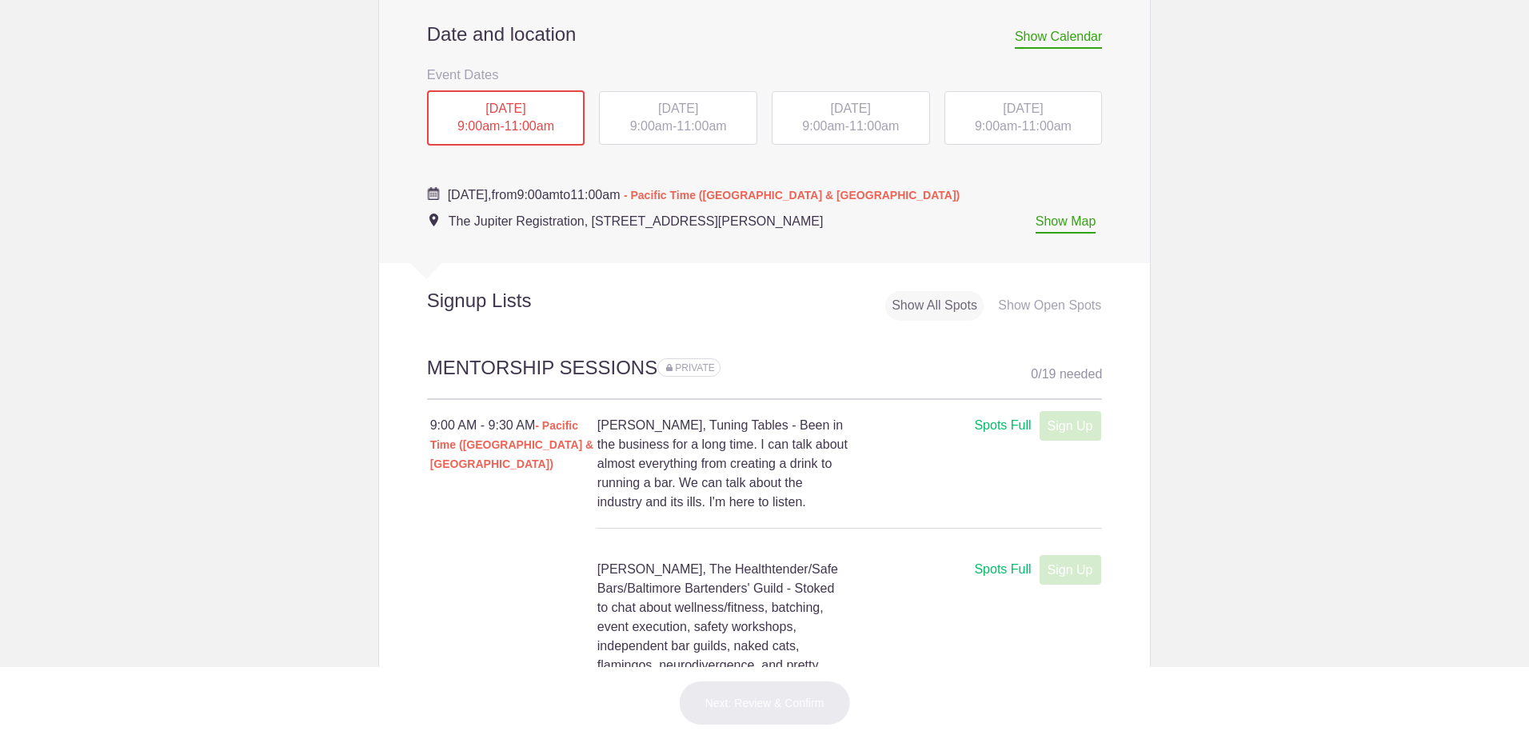
click at [654, 133] on span "9:00am" at bounding box center [651, 126] width 42 height 14
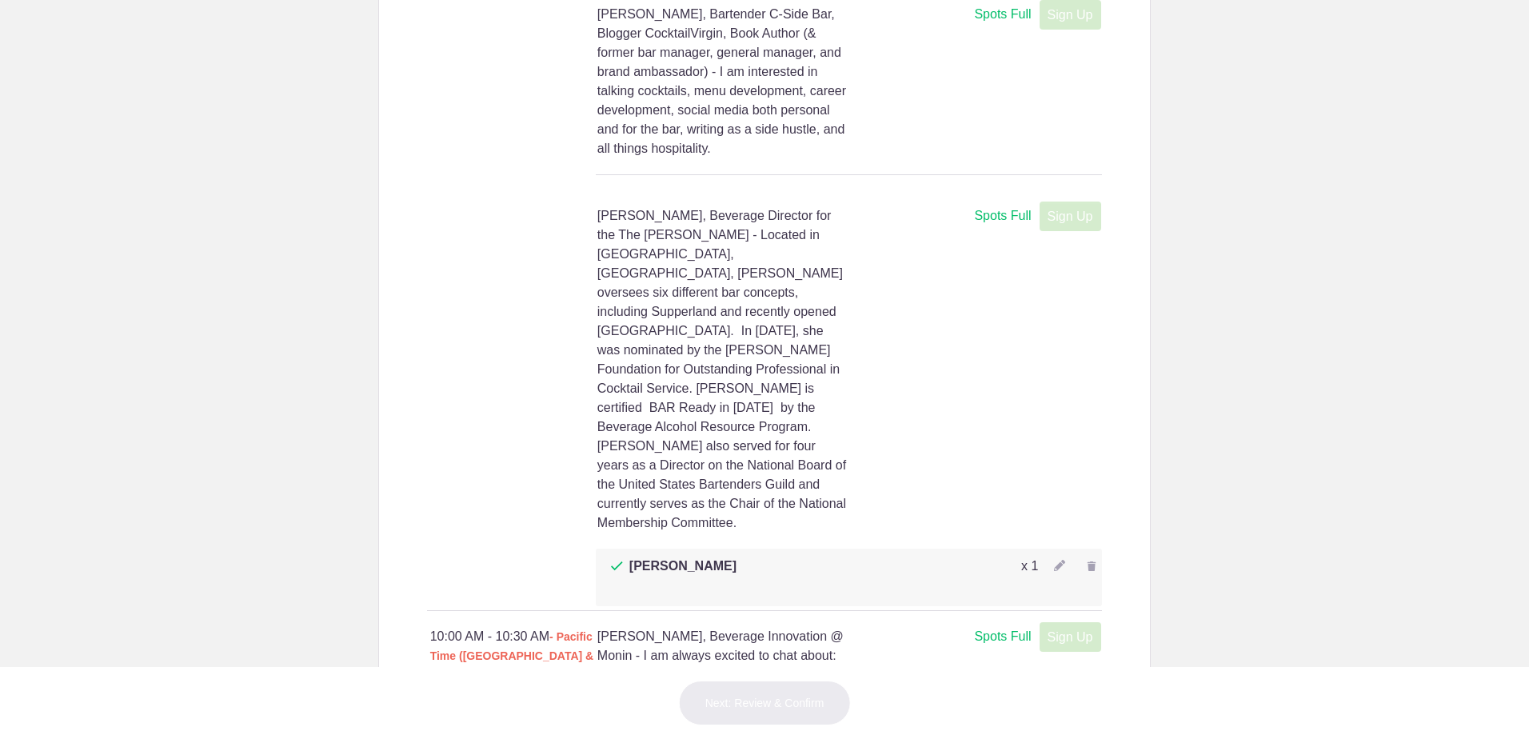
scroll to position [4959, 0]
click at [801, 226] on h4 "[PERSON_NAME], Beverage Director for the The [PERSON_NAME] - Located in [GEOGRA…" at bounding box center [722, 367] width 251 height 326
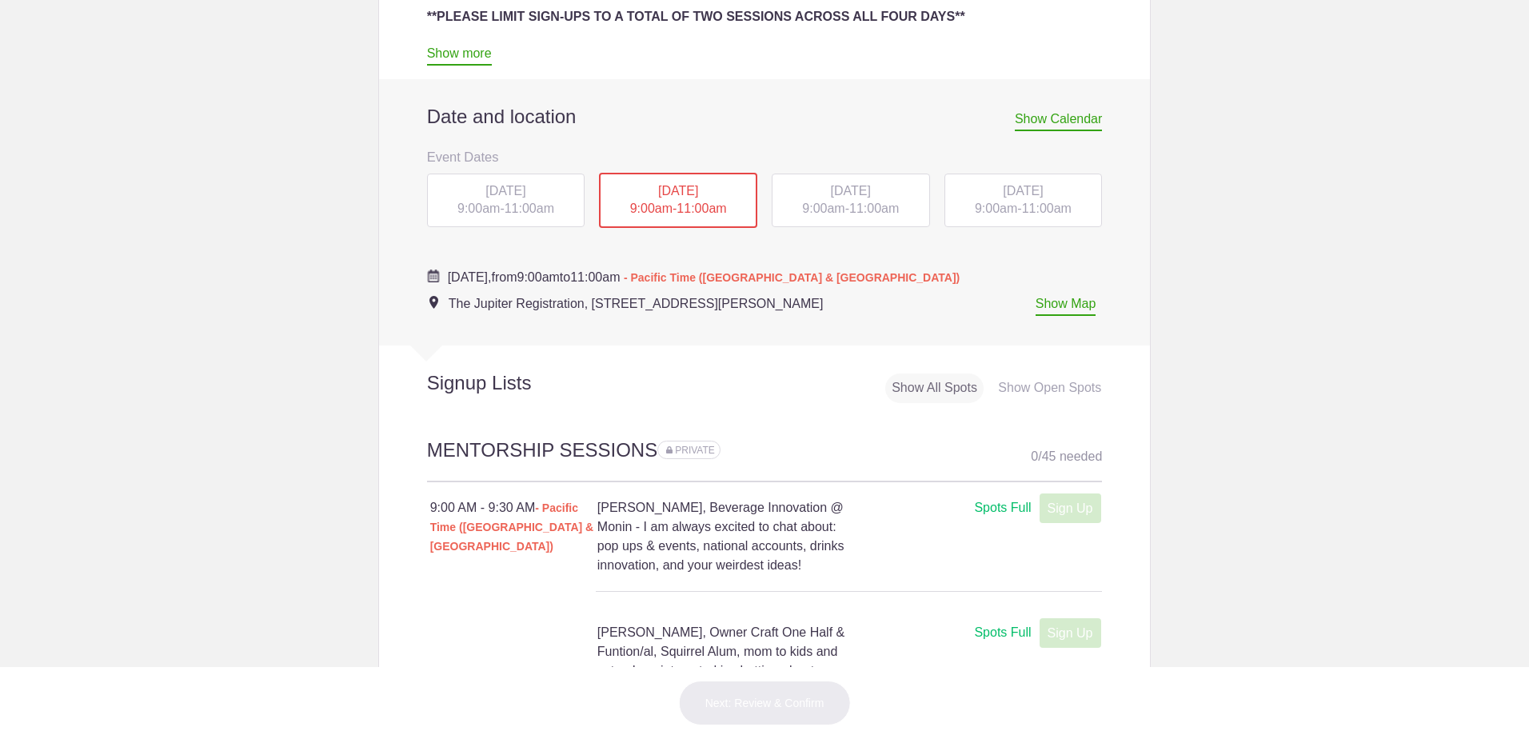
scroll to position [640, 0]
click at [1052, 388] on div "Show Open Spots" at bounding box center [1050, 388] width 116 height 30
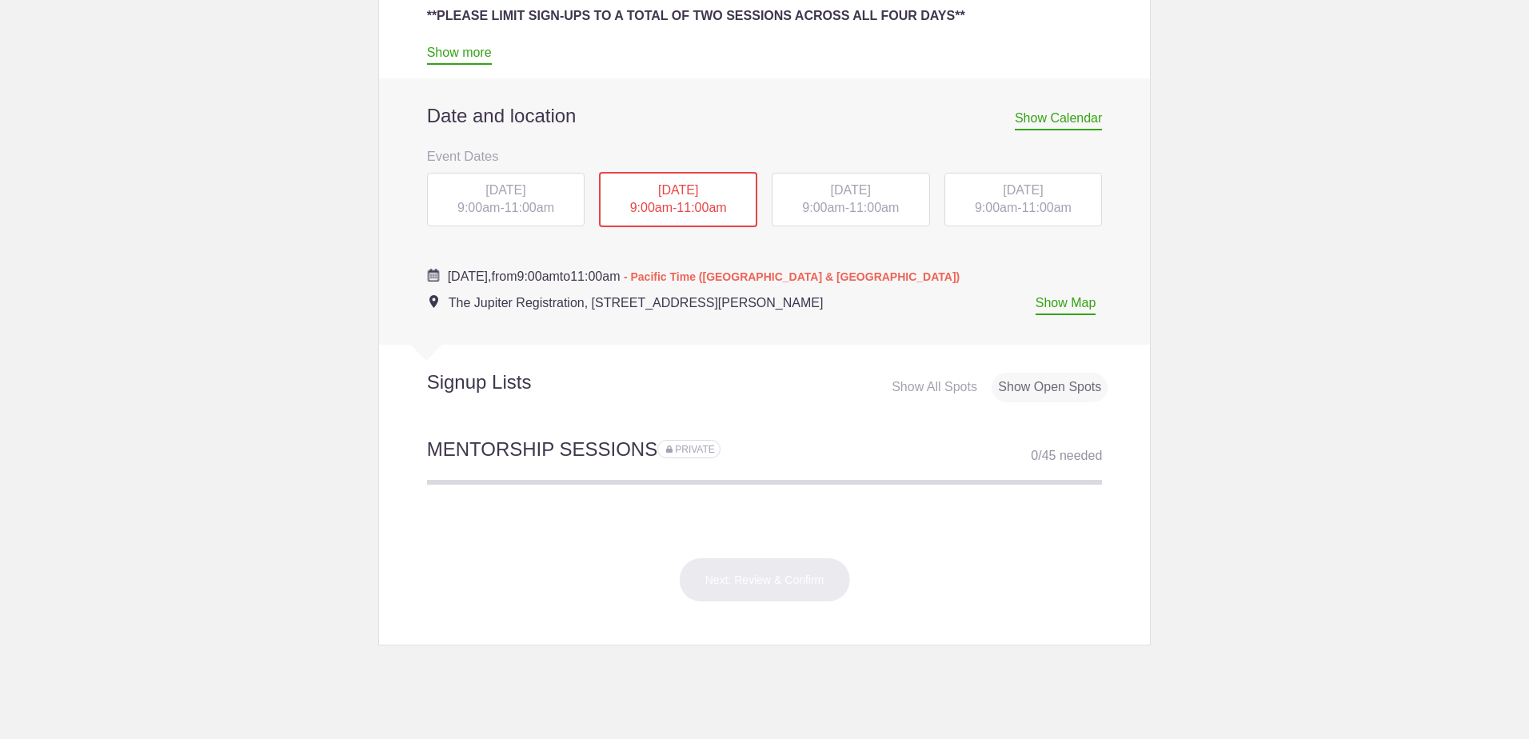
click at [836, 198] on div "[DATE] 9:00am - 11:00am" at bounding box center [851, 200] width 158 height 54
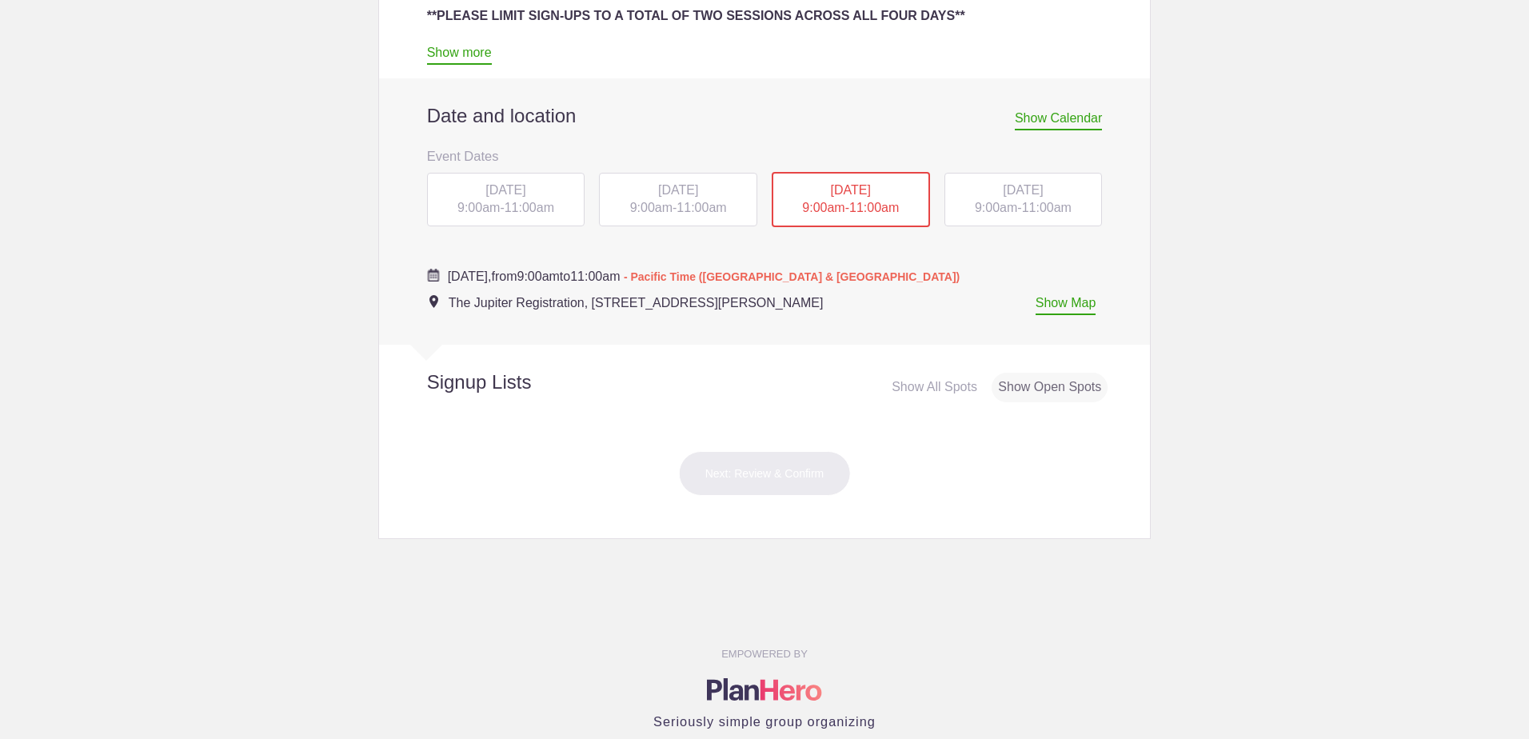
click at [1022, 196] on span "[DATE]" at bounding box center [1023, 190] width 40 height 14
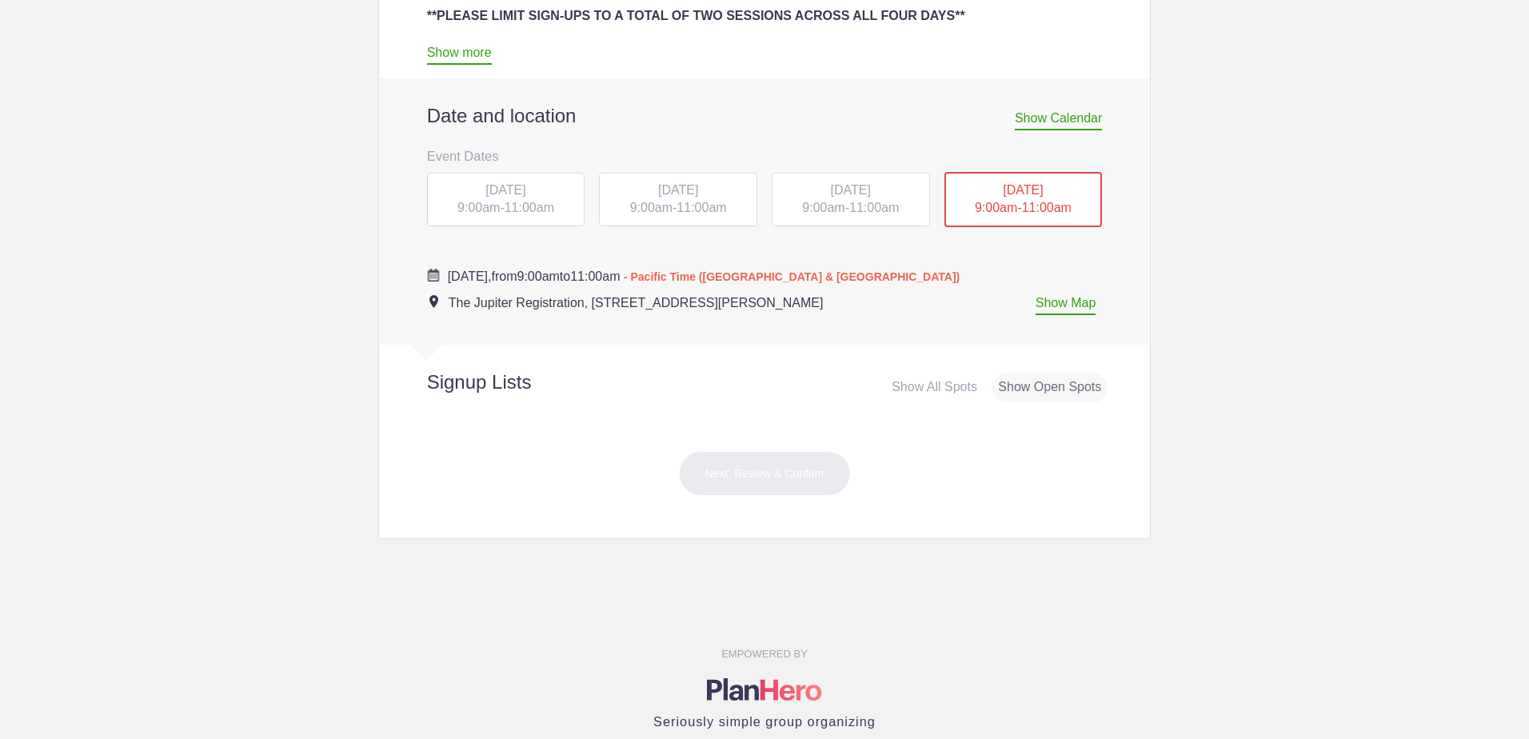
click at [481, 203] on span "9:00am" at bounding box center [479, 208] width 42 height 14
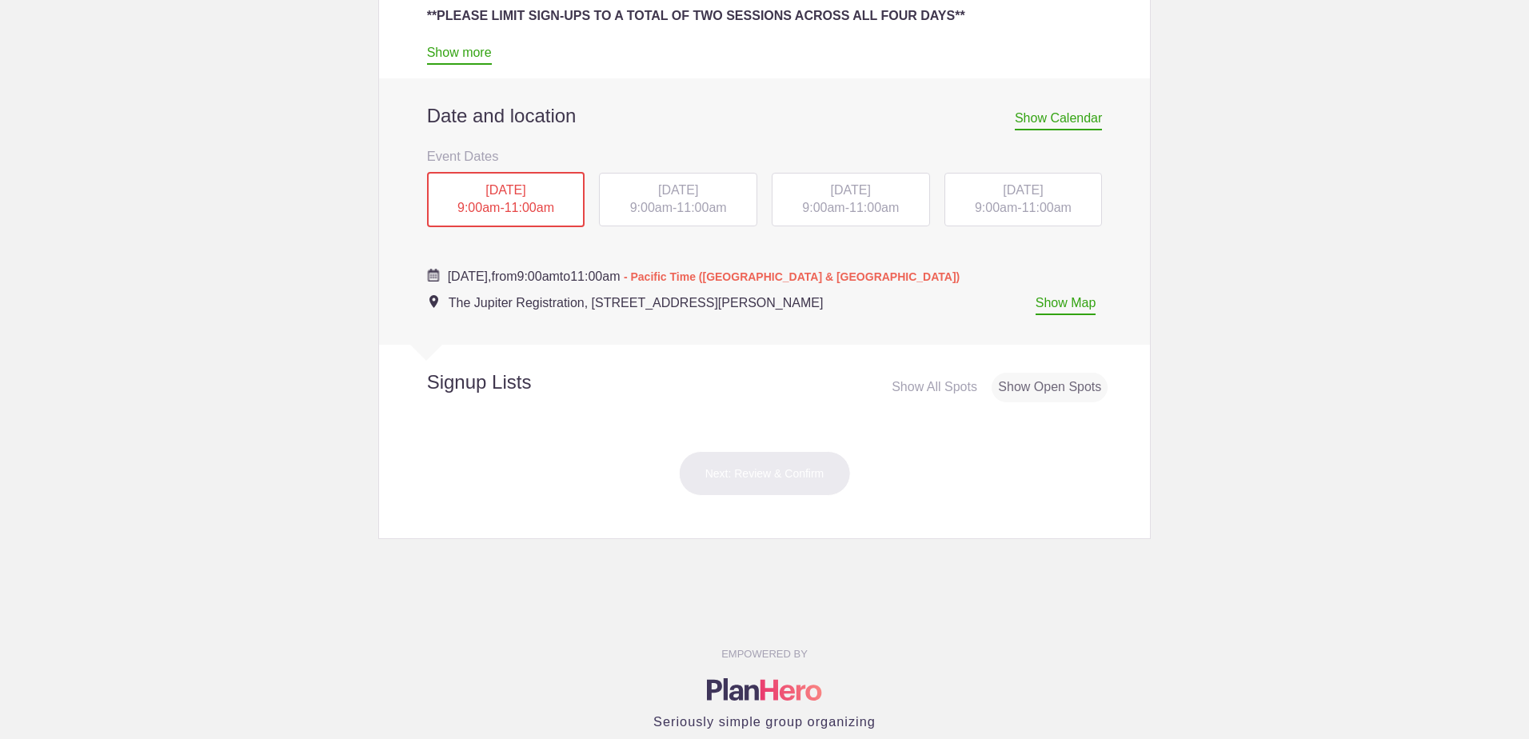
click at [658, 194] on span "[DATE]" at bounding box center [678, 190] width 40 height 14
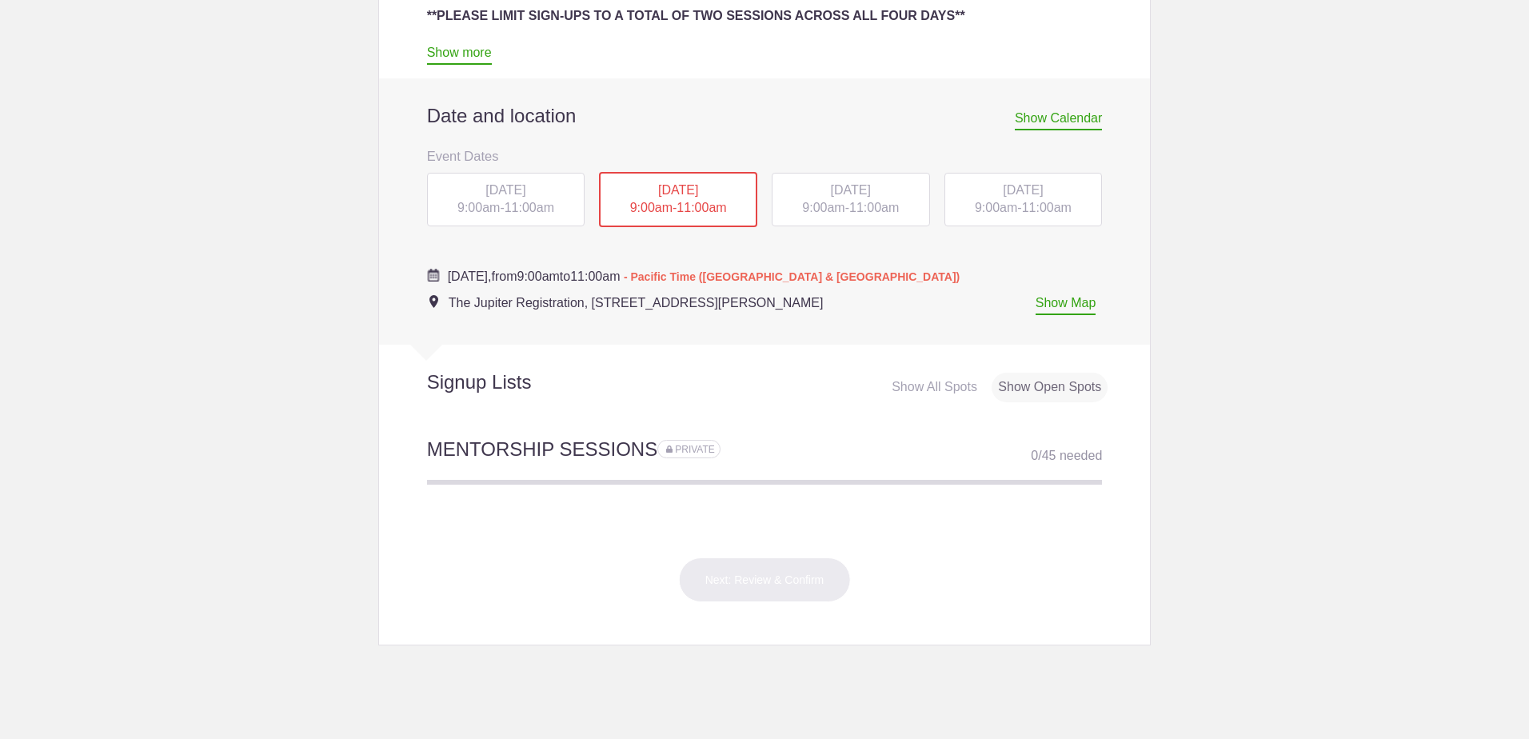
click at [543, 201] on div "[DATE] 9:00am - 11:00am" at bounding box center [506, 200] width 158 height 54
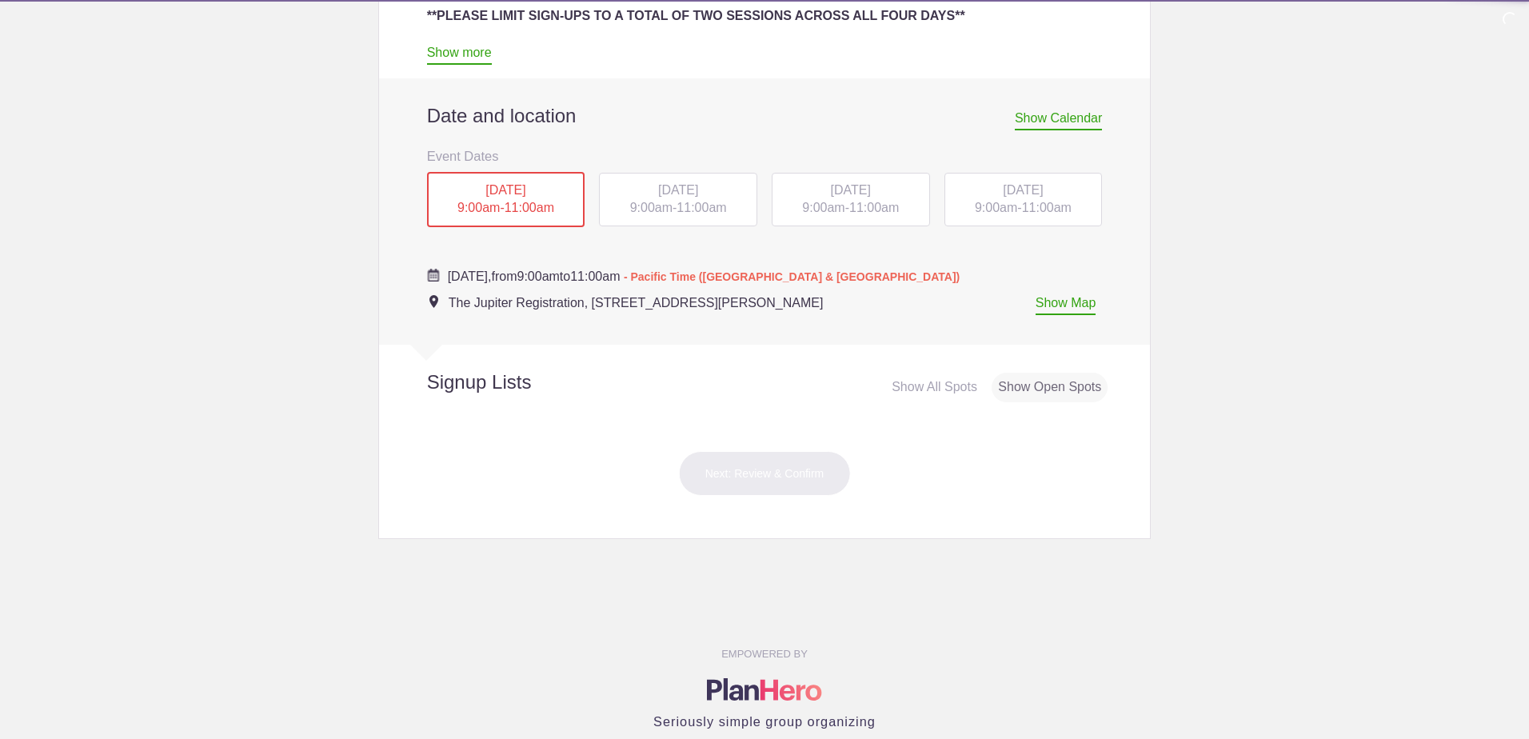
click at [671, 190] on span "[DATE]" at bounding box center [678, 190] width 40 height 14
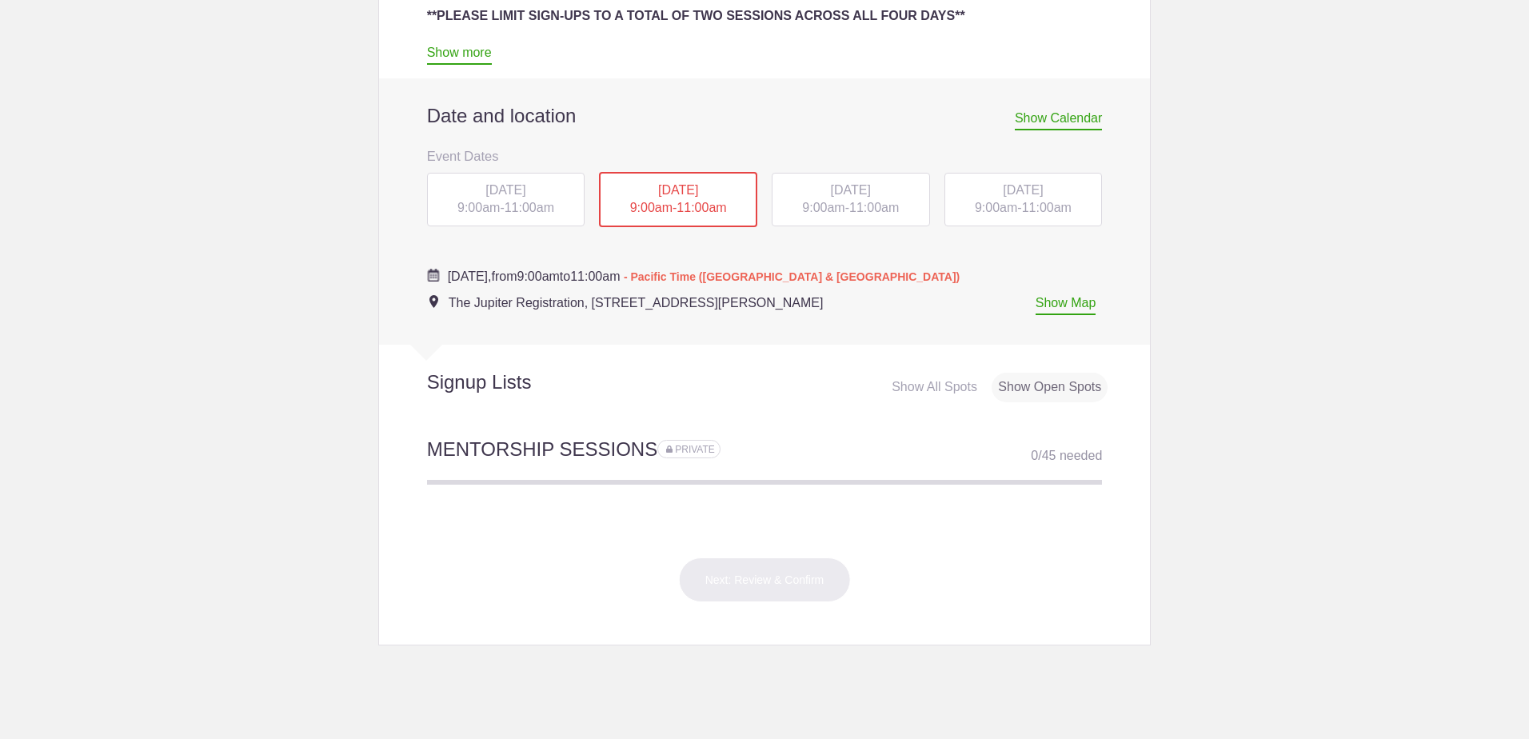
click at [858, 197] on div "[DATE] 9:00am - 11:00am" at bounding box center [851, 200] width 158 height 54
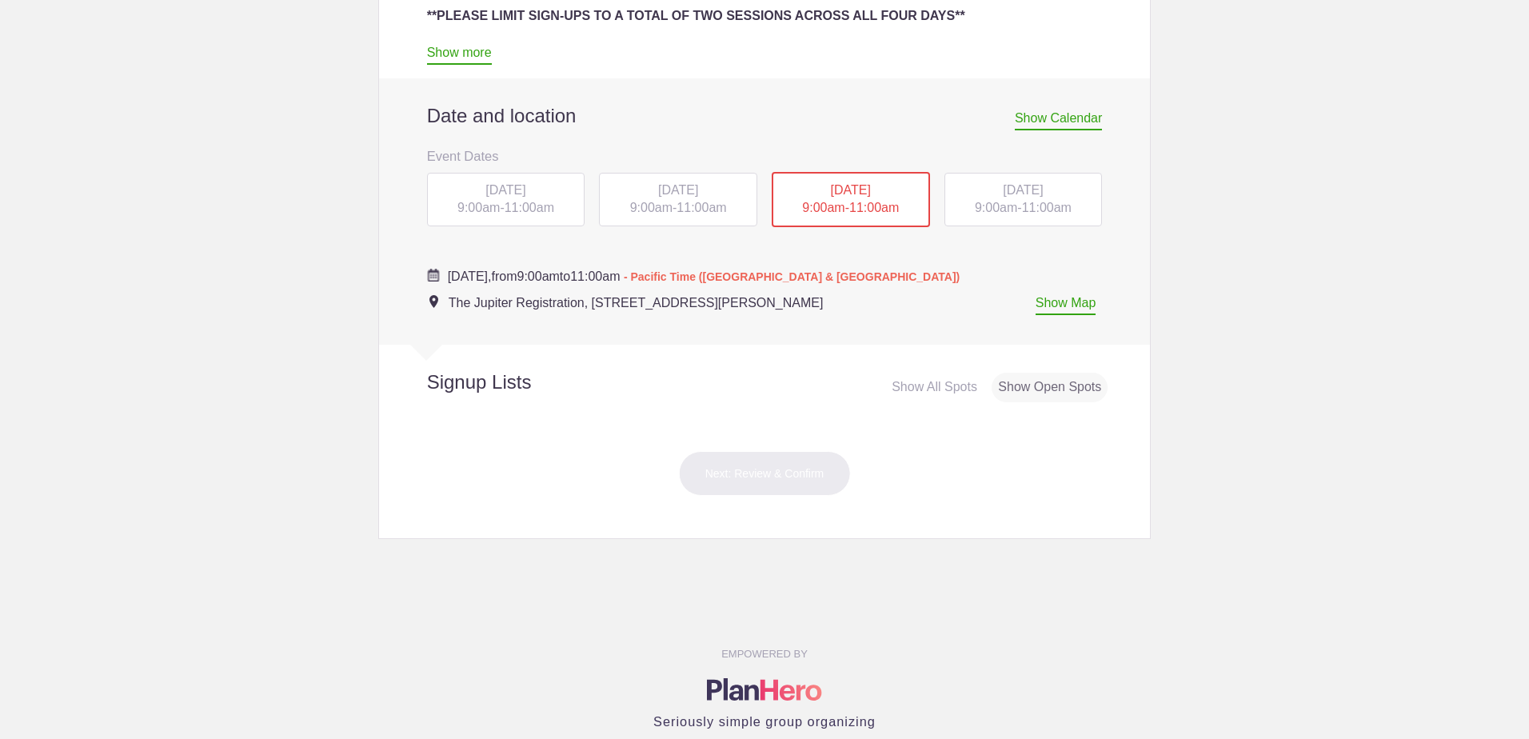
click at [1017, 182] on div "[DATE] 9:00am - 11:00am" at bounding box center [1024, 200] width 158 height 54
